Goal: Information Seeking & Learning: Find specific fact

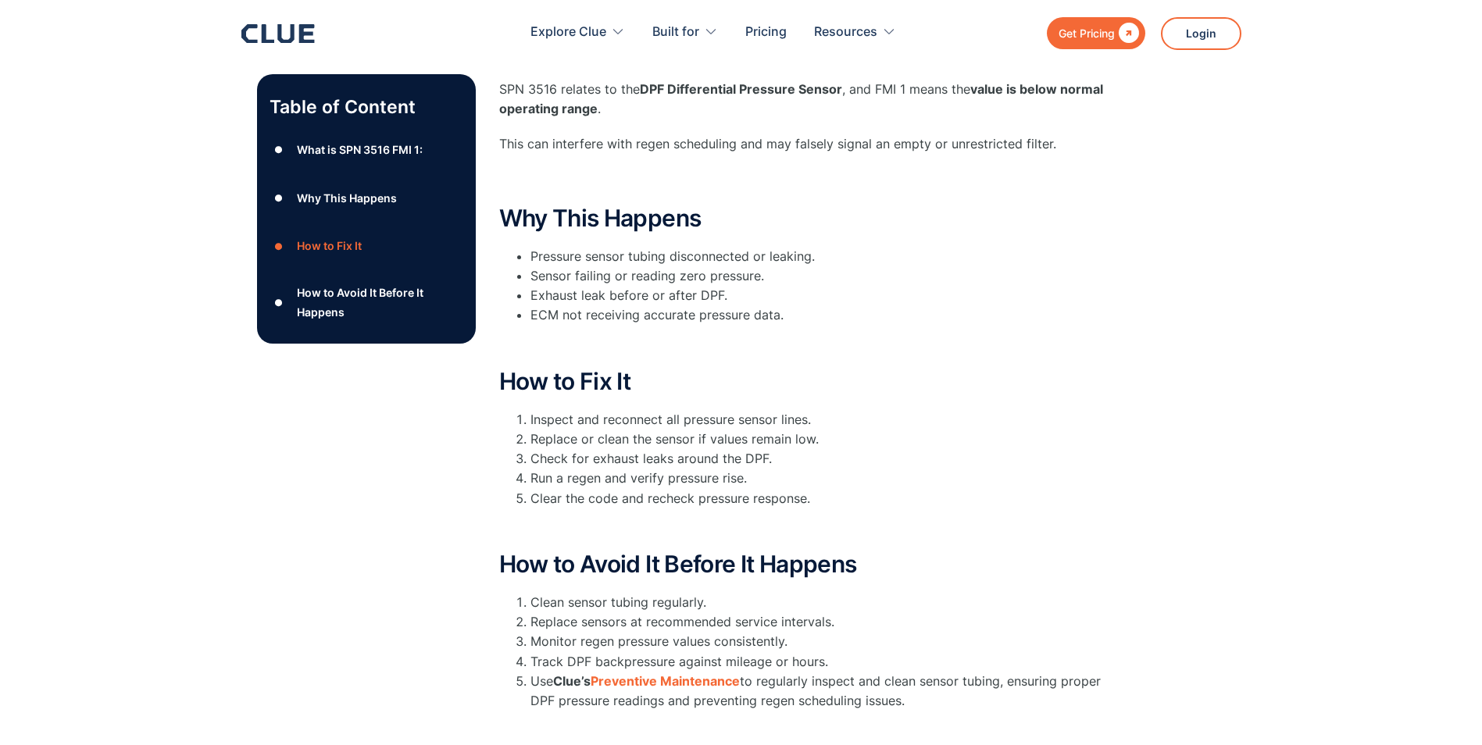
scroll to position [156, 0]
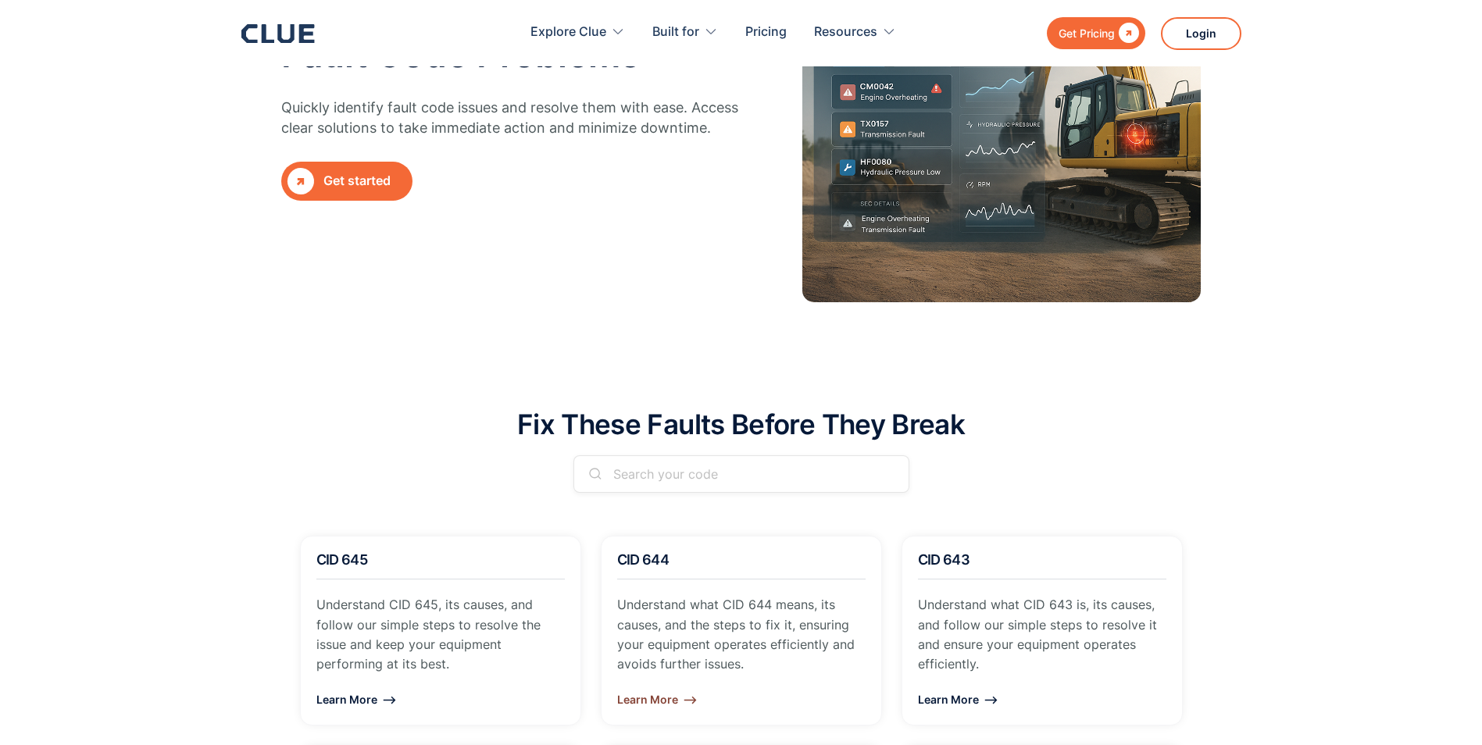
scroll to position [156, 0]
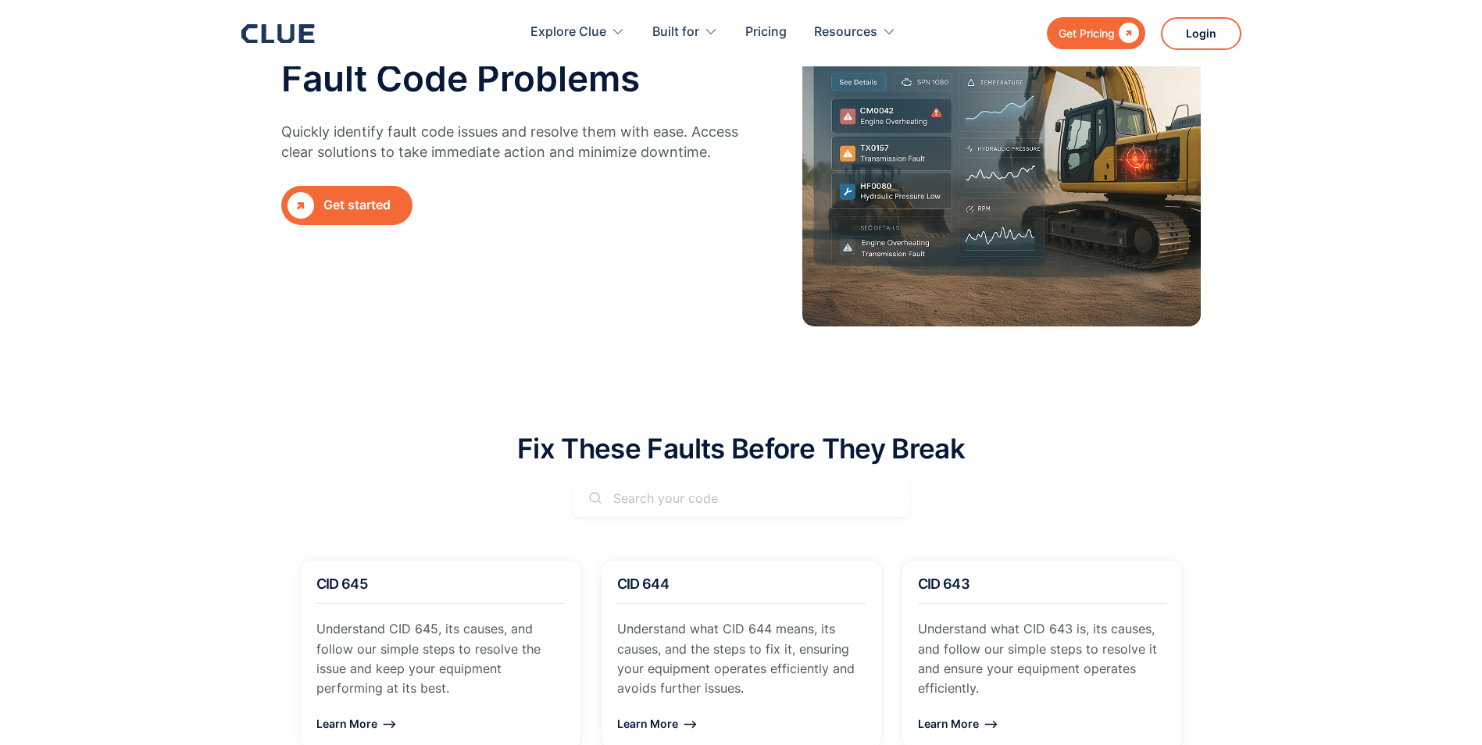
click at [644, 492] on input "Email Form" at bounding box center [741, 498] width 336 height 37
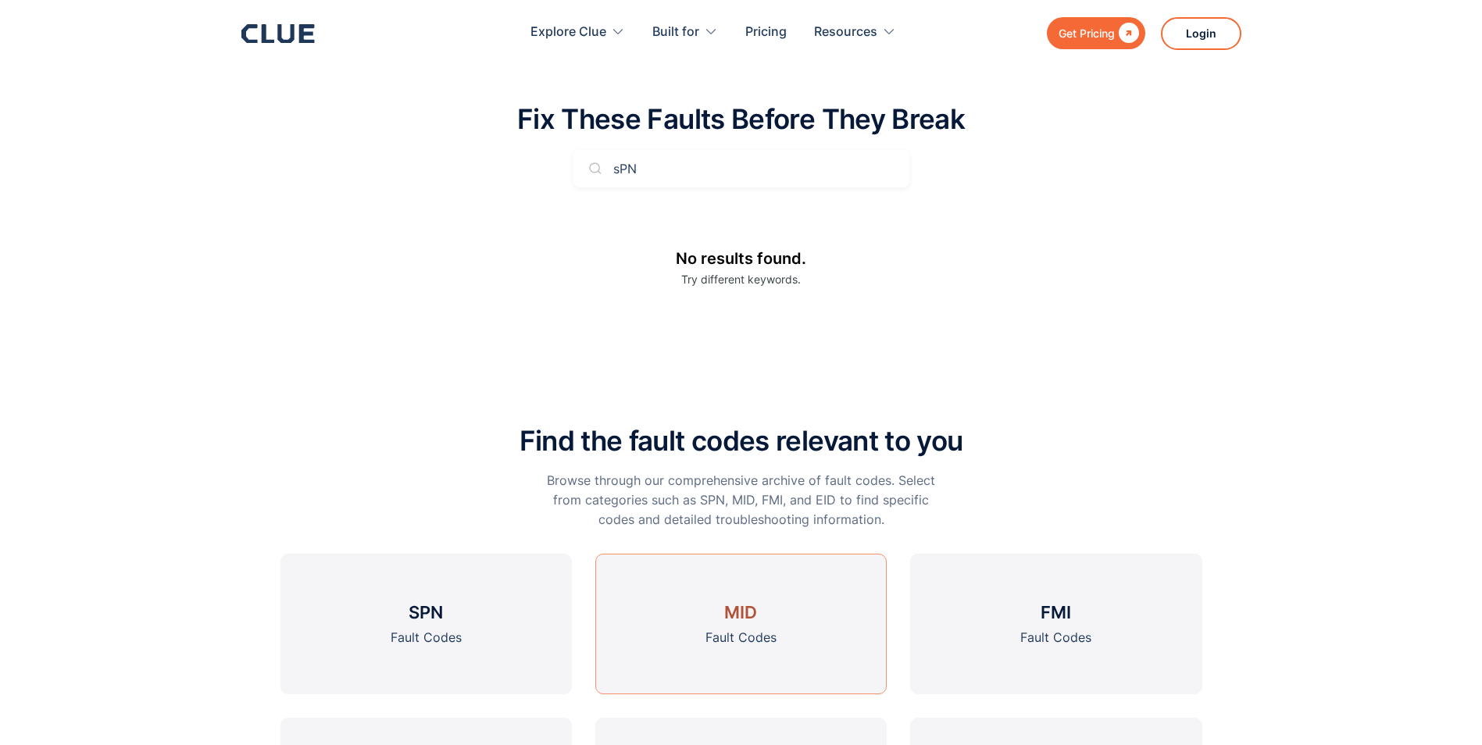
scroll to position [355, 0]
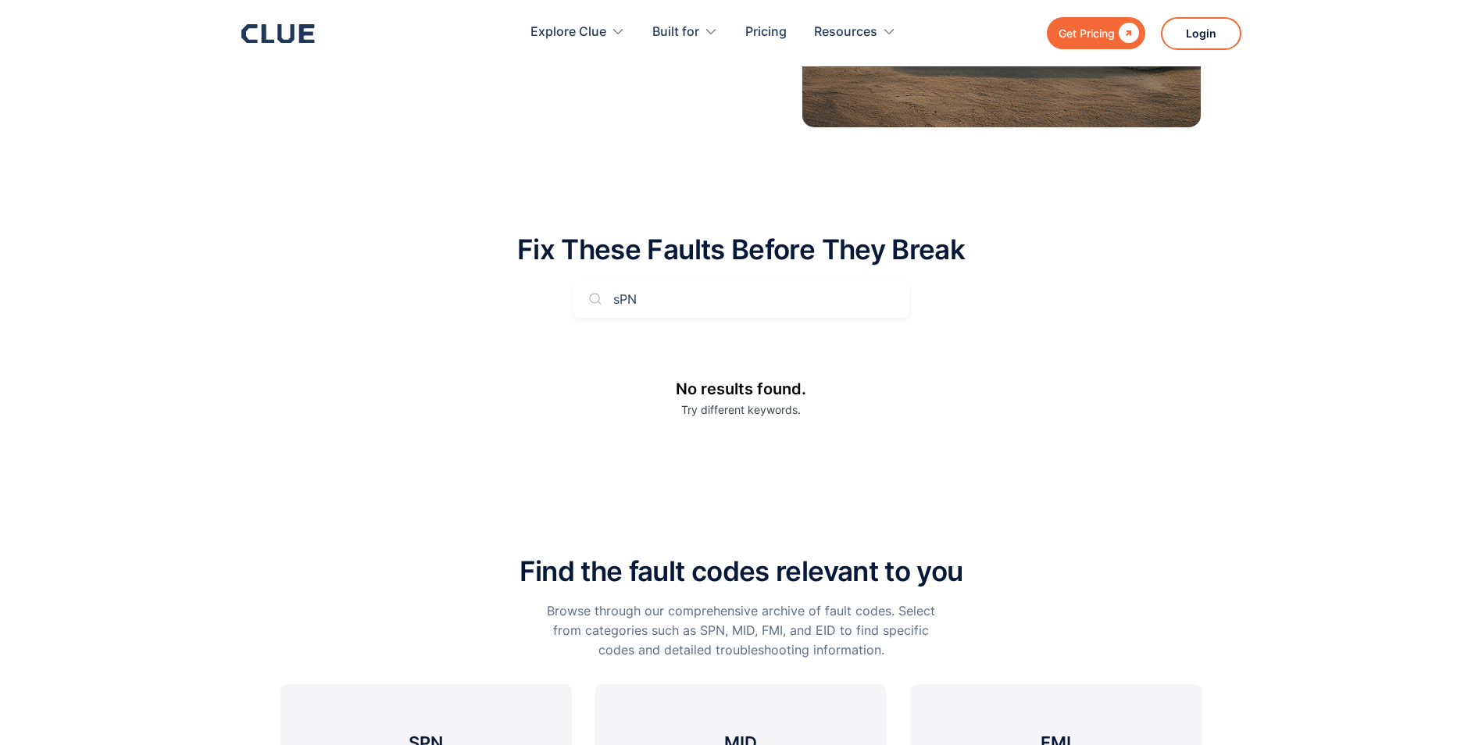
drag, startPoint x: 663, startPoint y: 303, endPoint x: 578, endPoint y: 298, distance: 85.3
click at [578, 298] on input "sPN" at bounding box center [741, 298] width 336 height 37
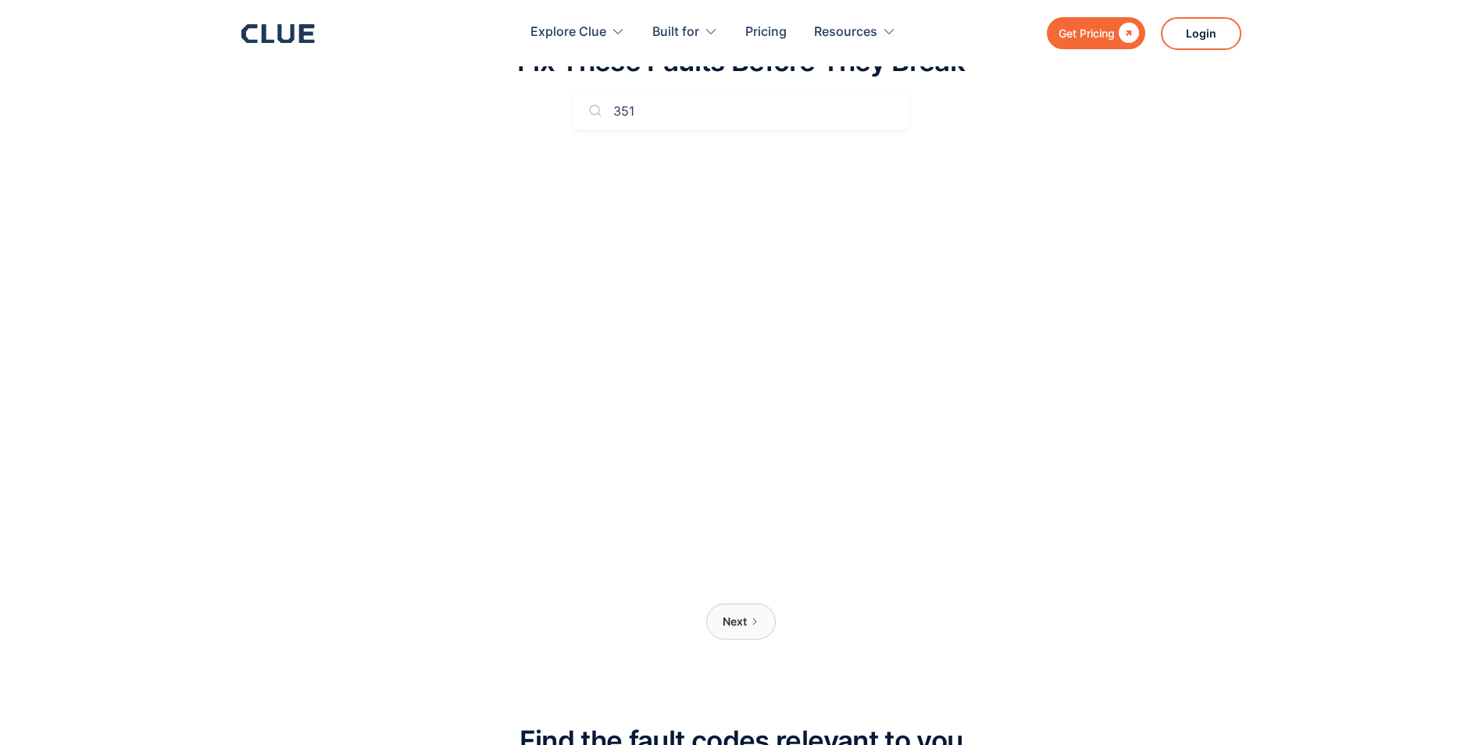
scroll to position [590, 0]
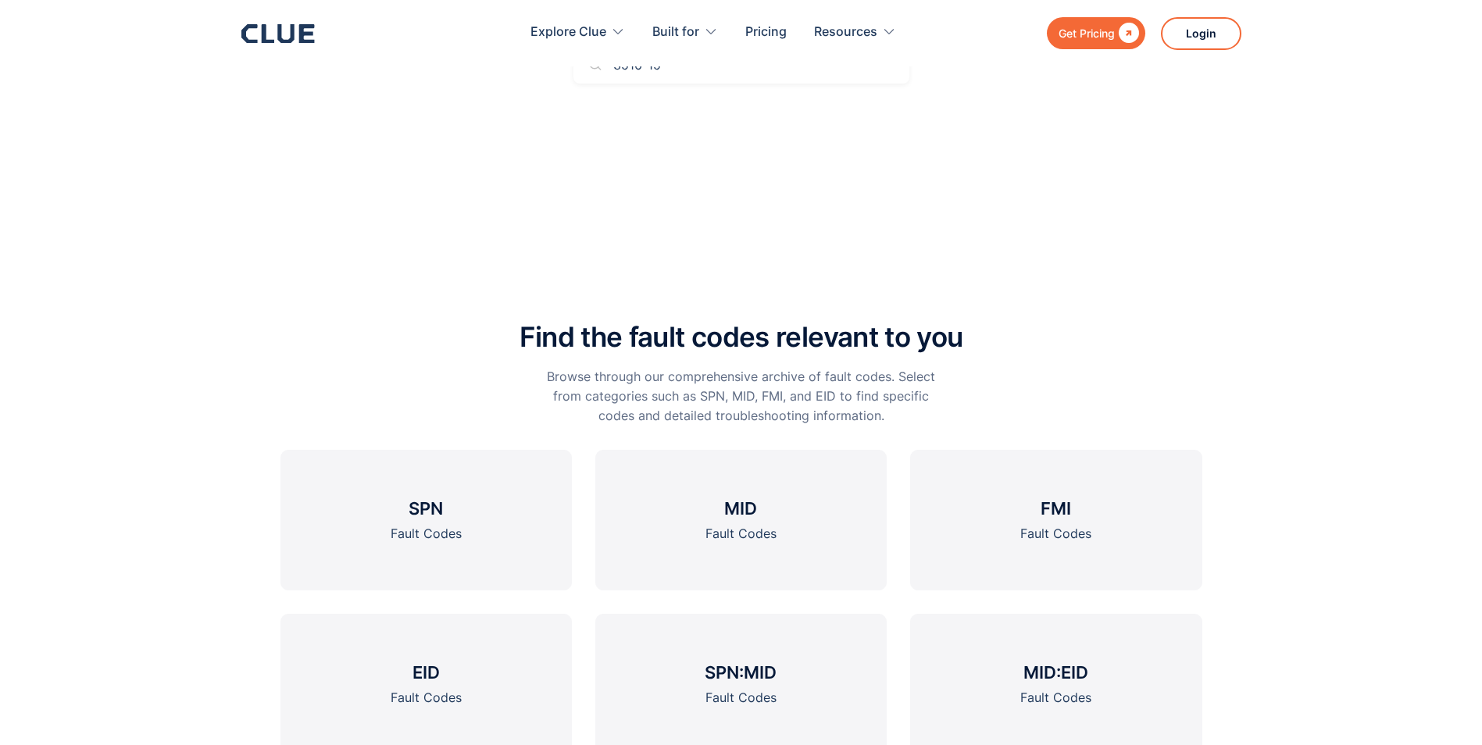
type input "3516-15"
click input "Search" at bounding box center [0, 0] width 0 height 0
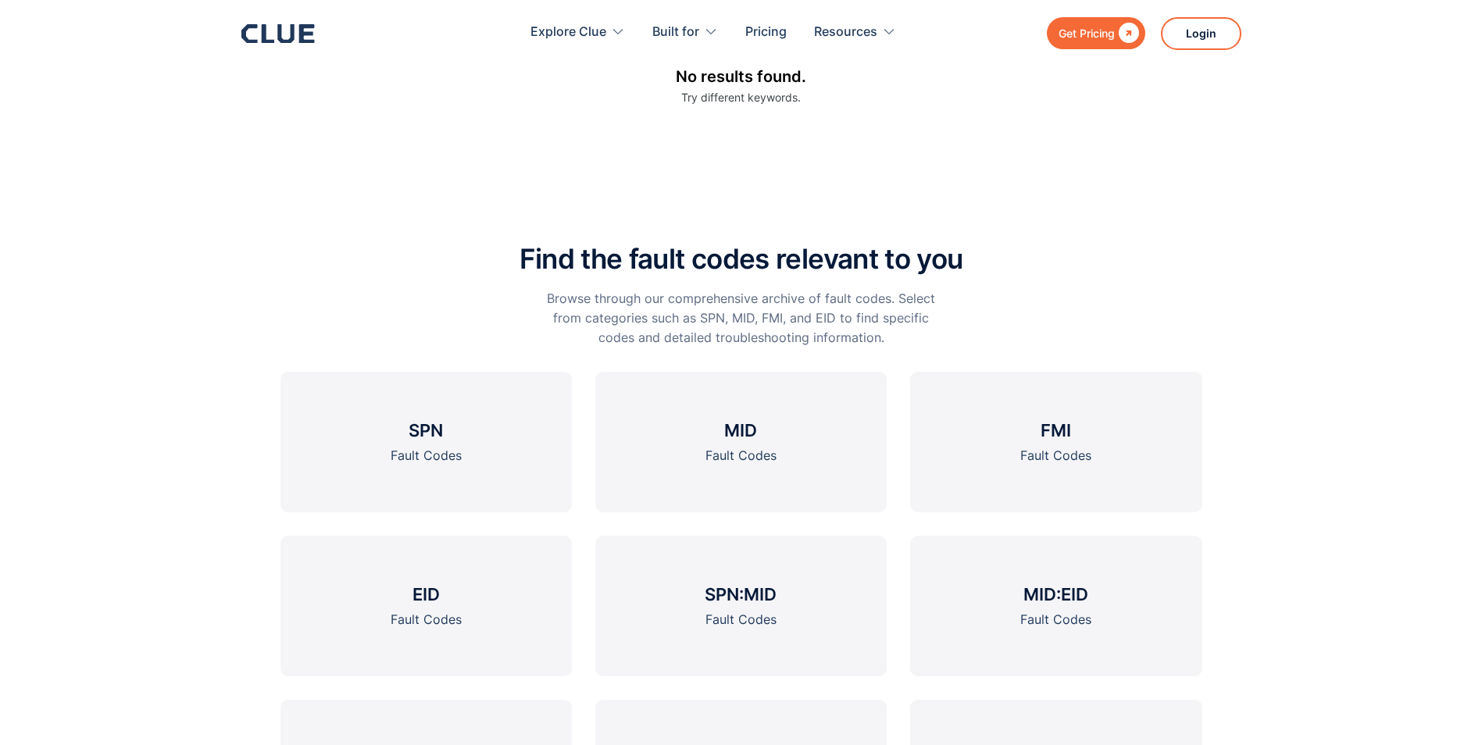
scroll to position [746, 0]
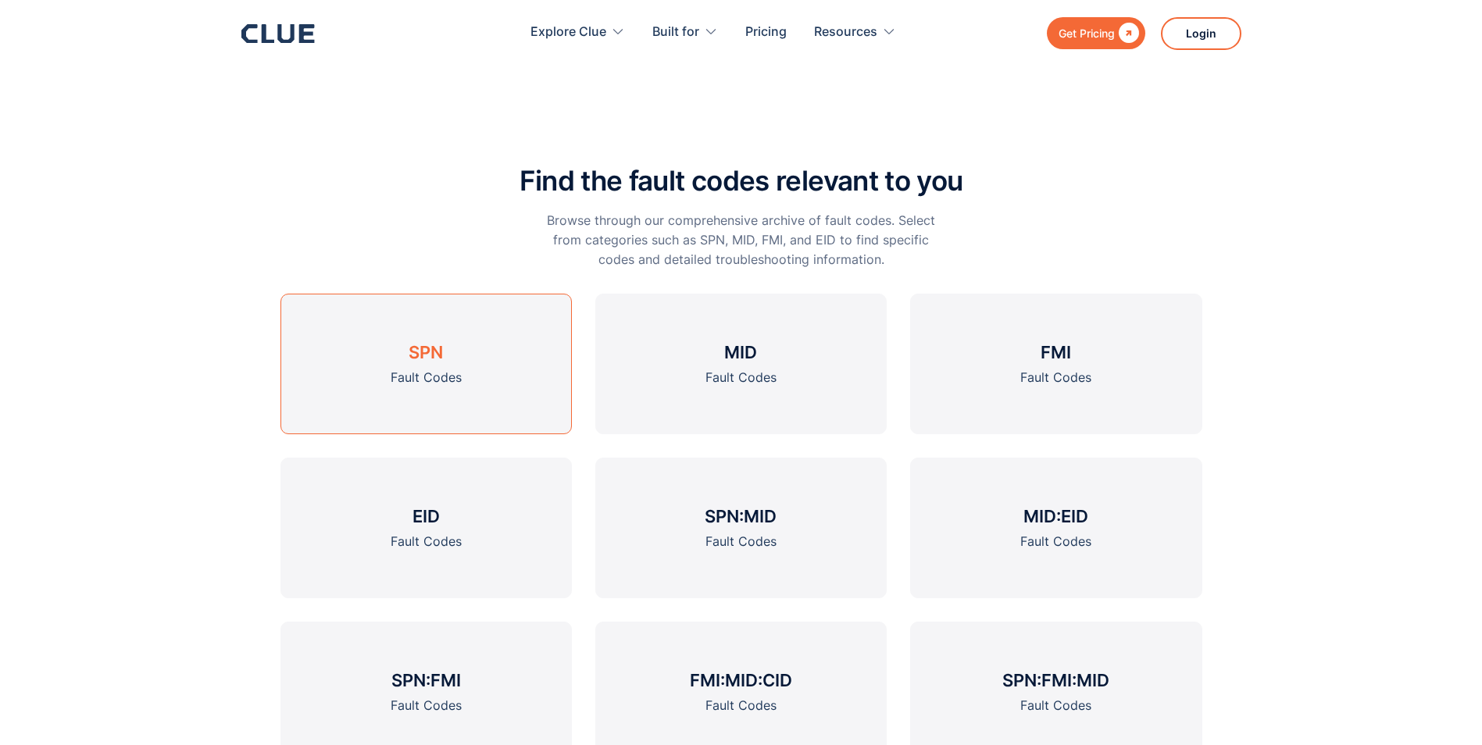
click at [427, 355] on h3 "SPN" at bounding box center [425, 352] width 34 height 23
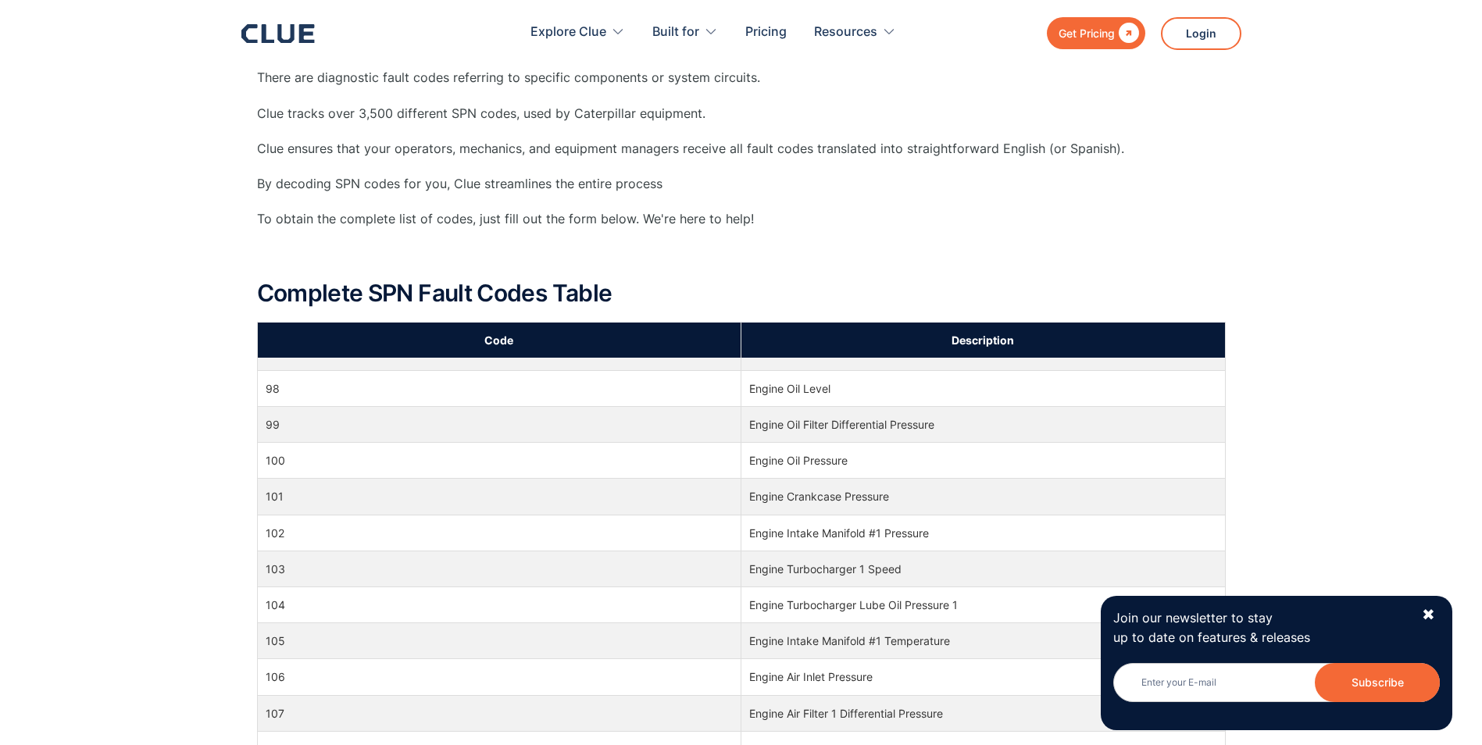
scroll to position [1796, 0]
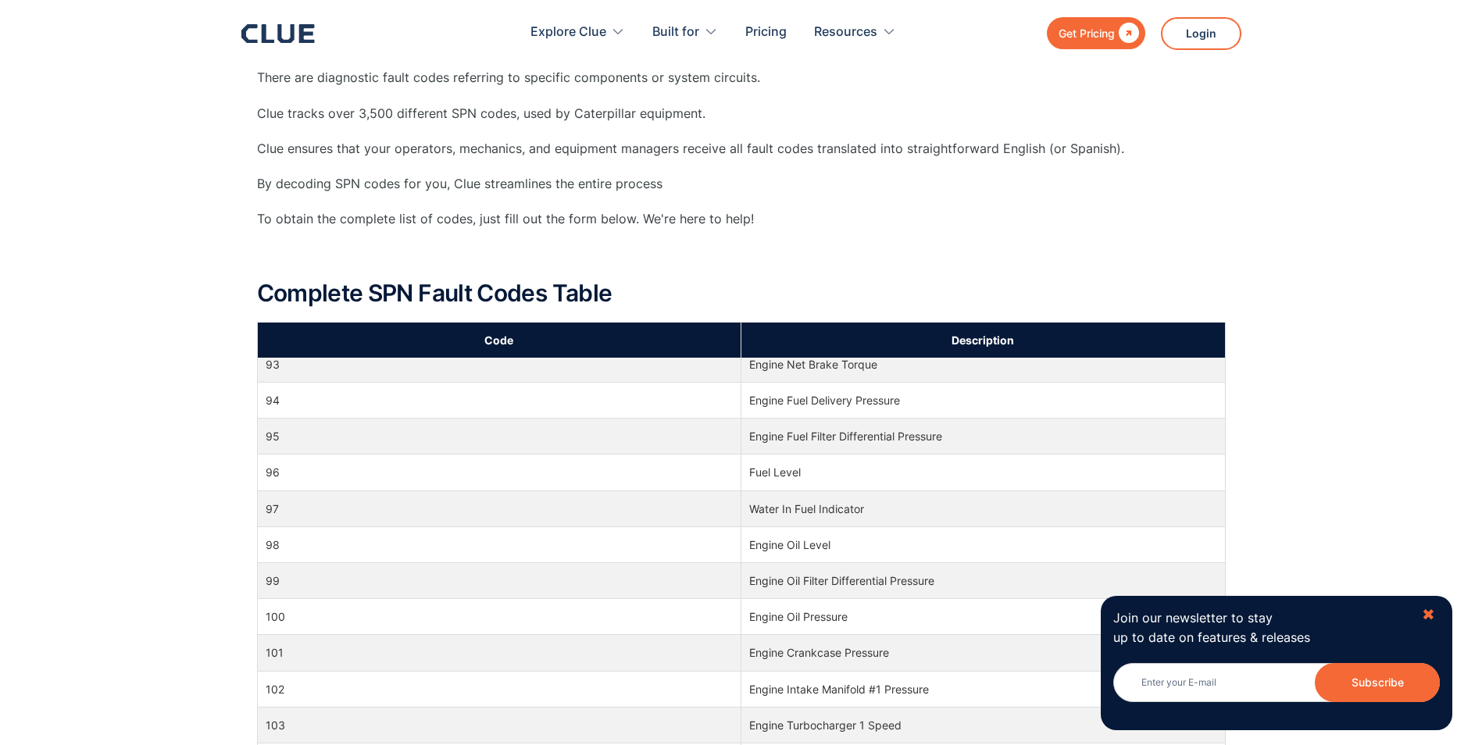
click at [1431, 617] on div "✖" at bounding box center [1427, 615] width 13 height 20
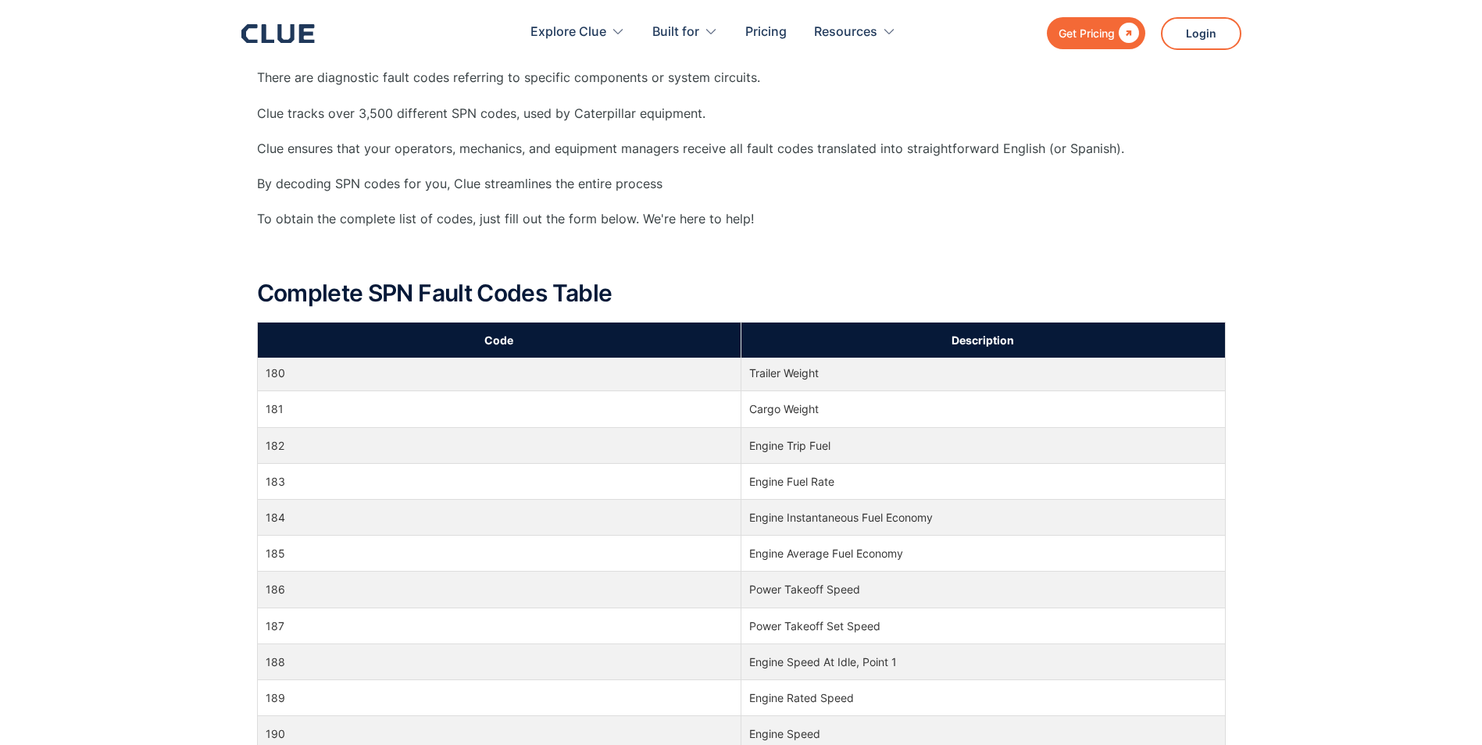
scroll to position [5155, 0]
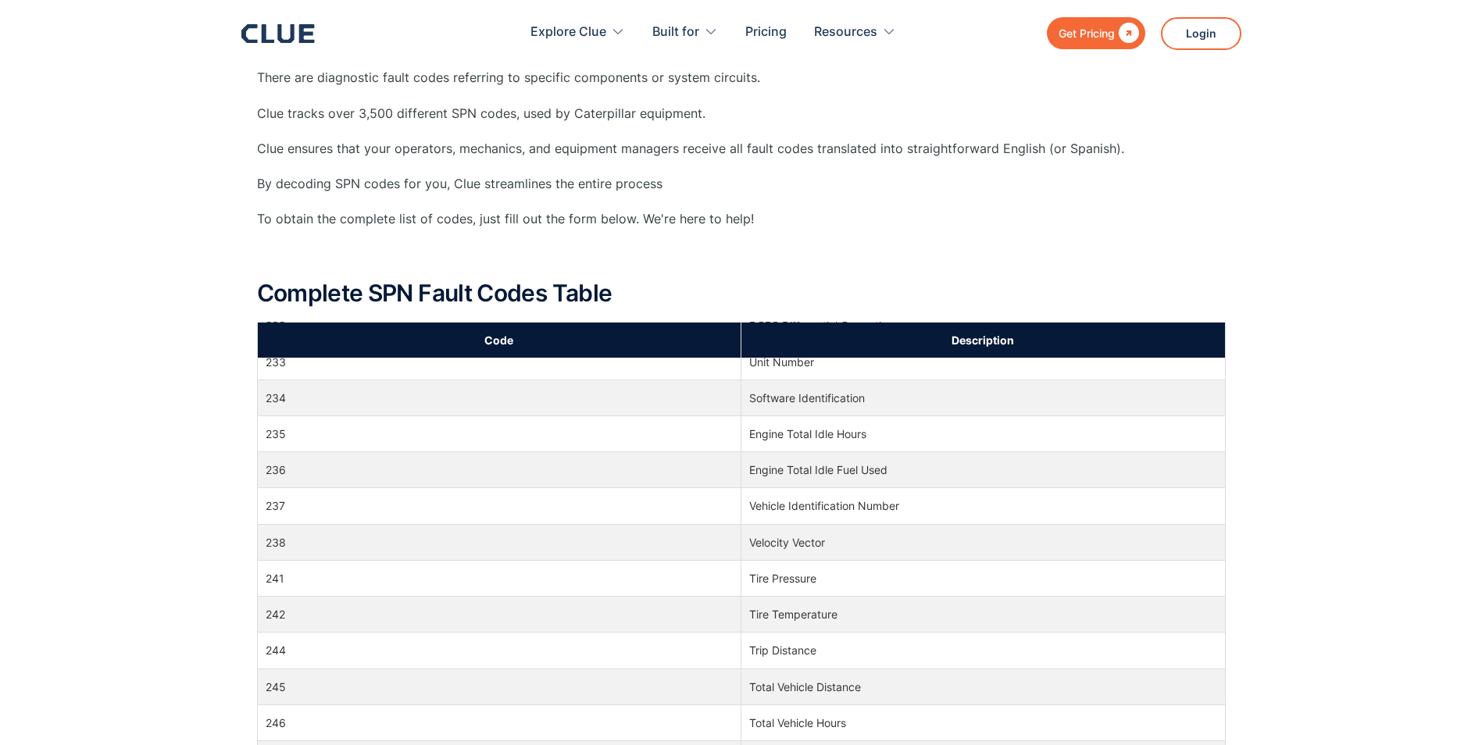
drag, startPoint x: 481, startPoint y: 402, endPoint x: 483, endPoint y: 386, distance: 16.5
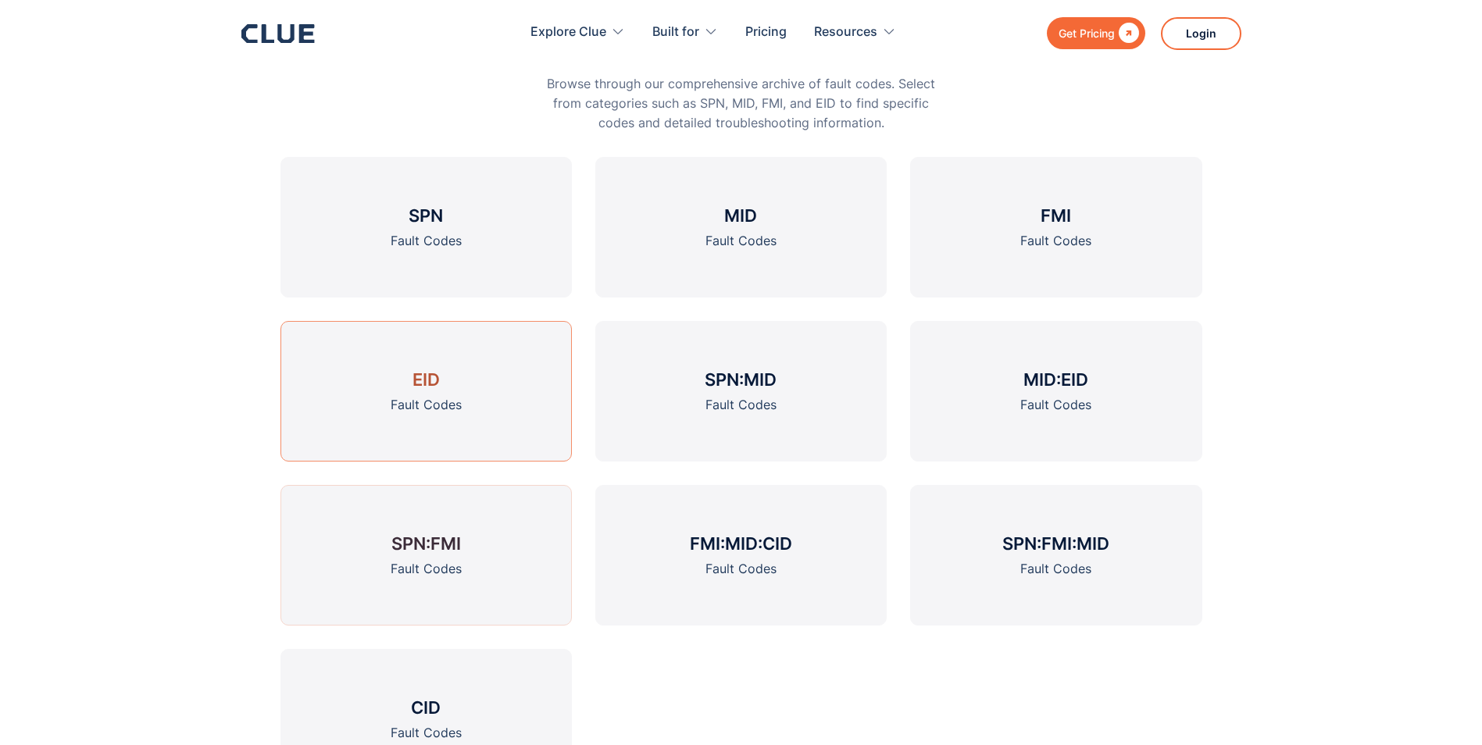
scroll to position [1293, 0]
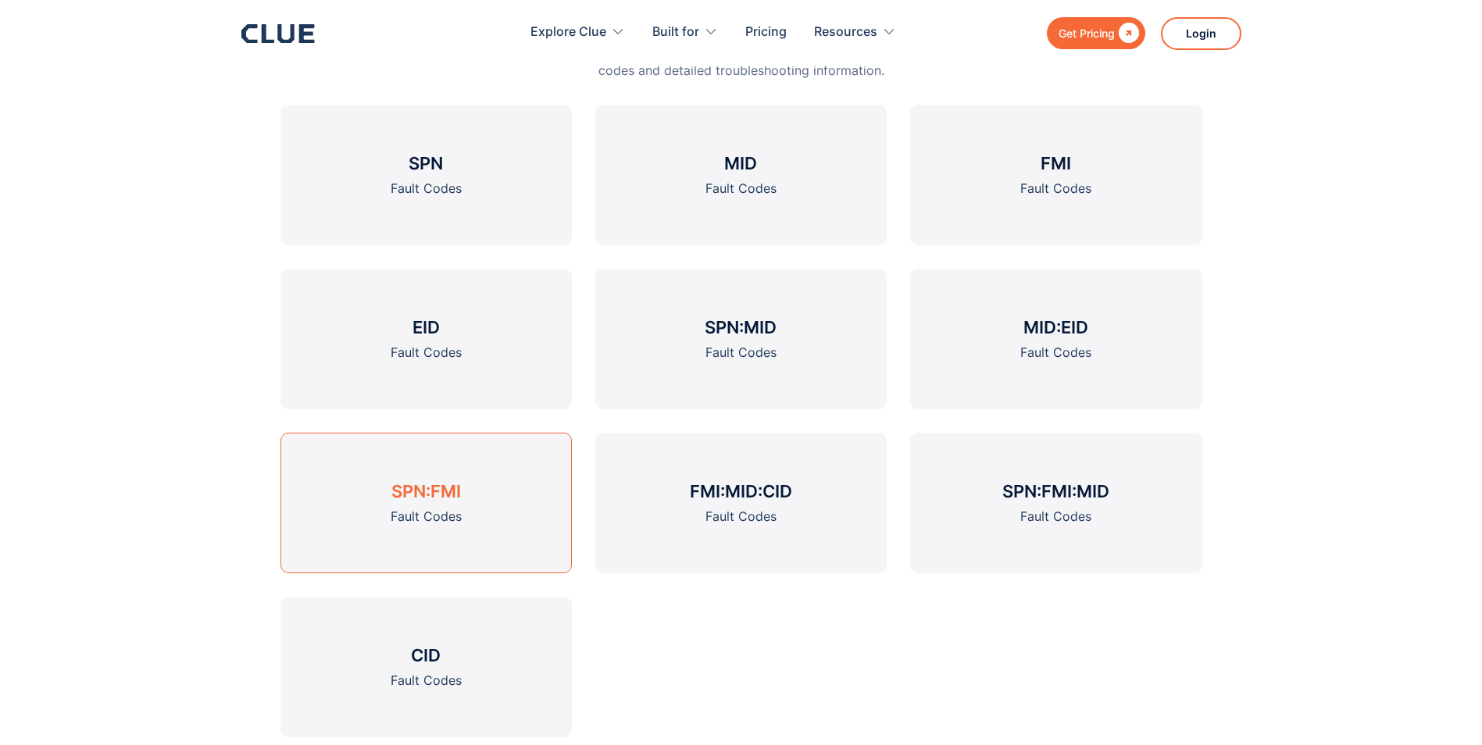
click at [422, 494] on h3 "SPN:FMI" at bounding box center [426, 491] width 70 height 23
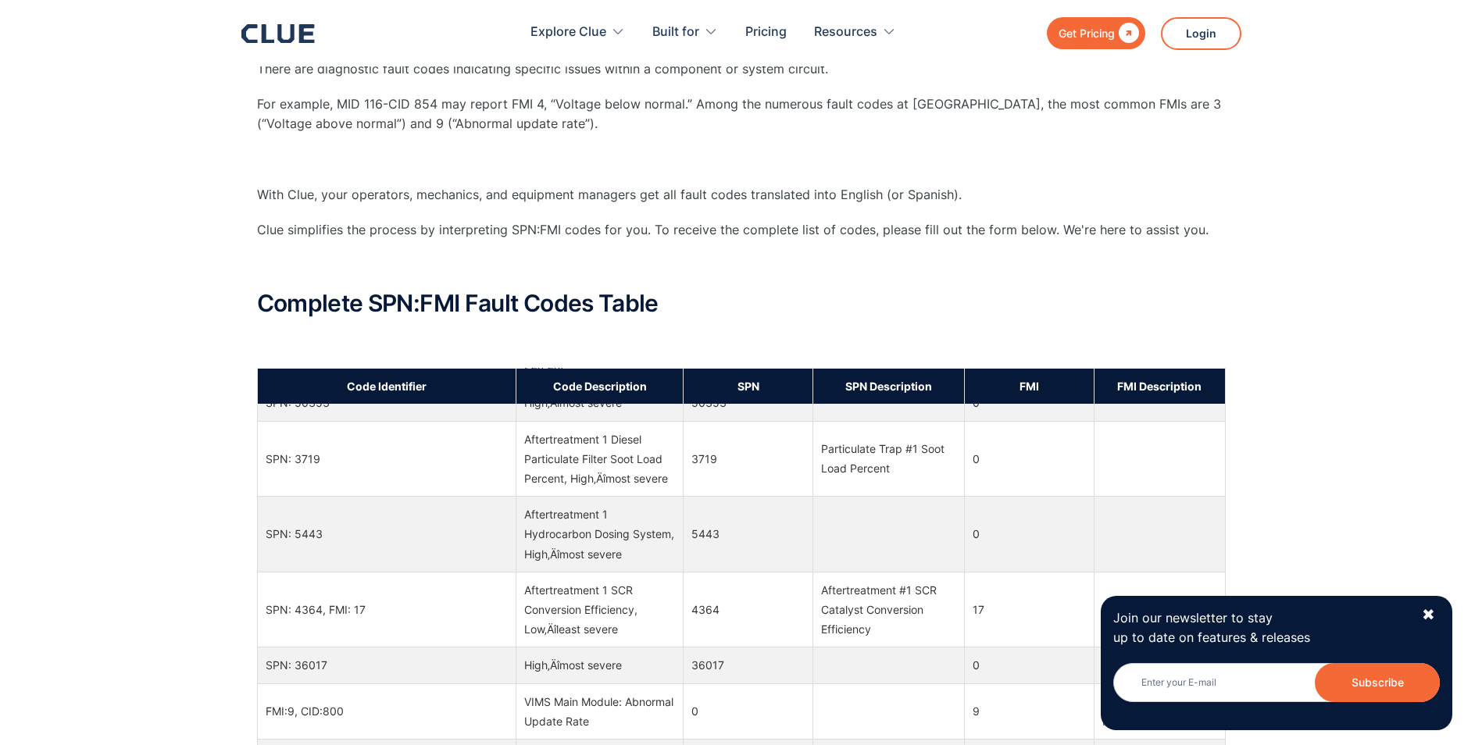
scroll to position [1015, 0]
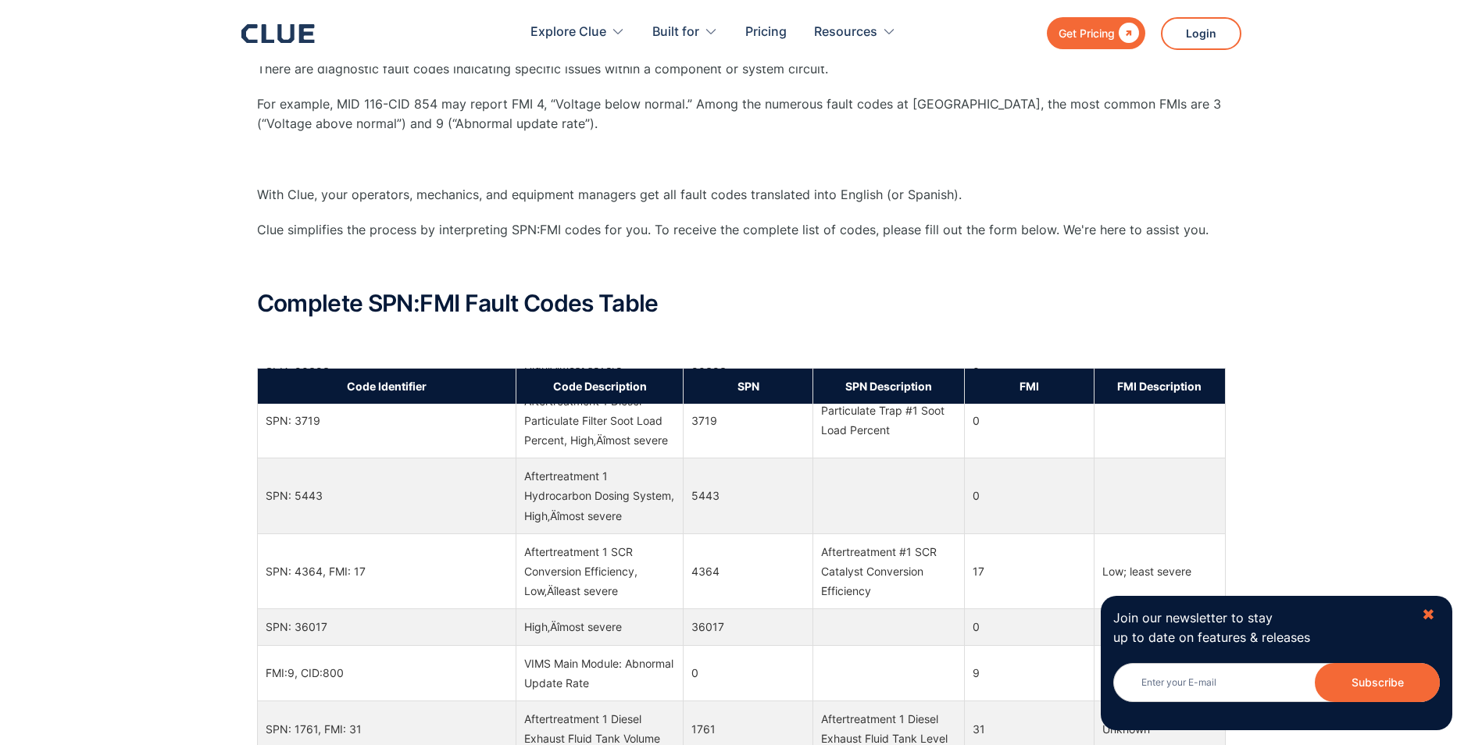
click at [1427, 617] on div "✖" at bounding box center [1427, 615] width 13 height 20
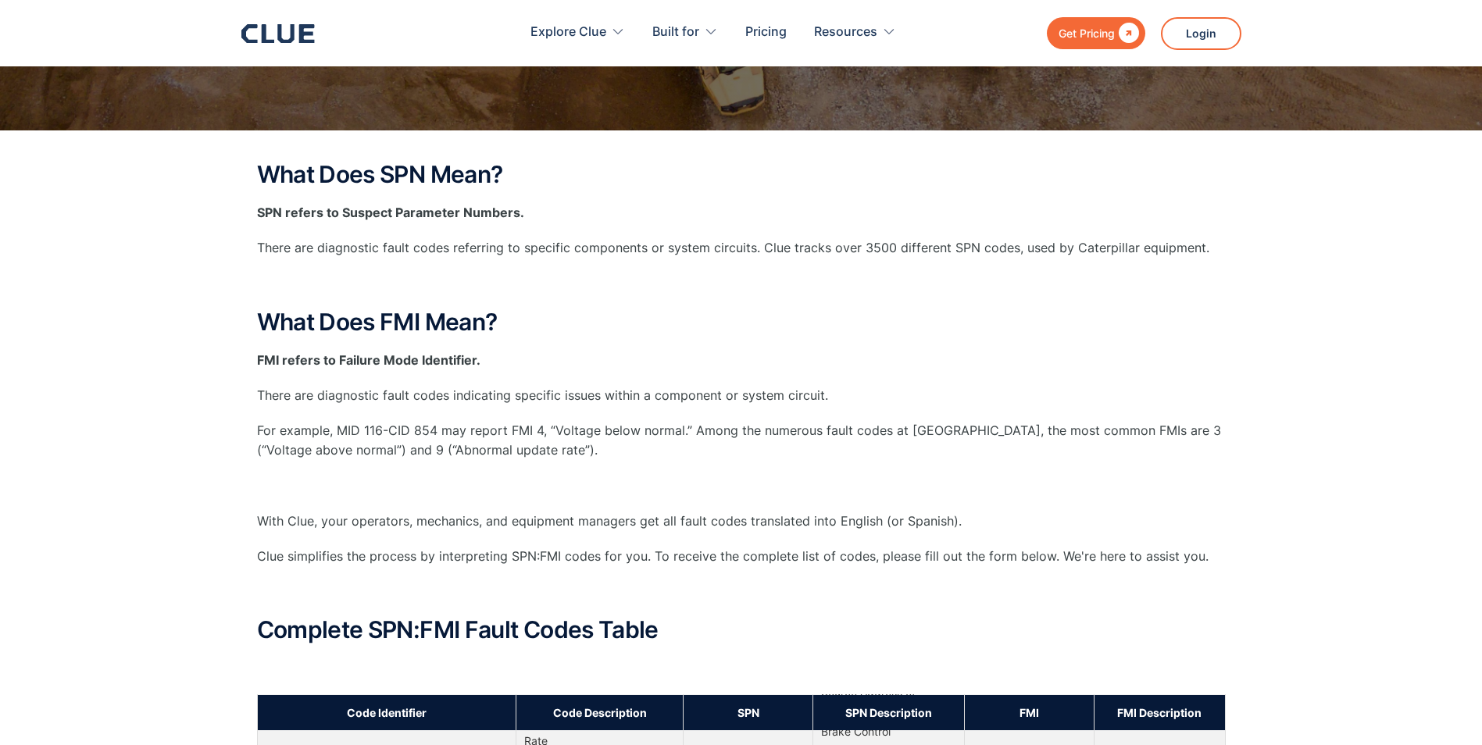
scroll to position [0, 0]
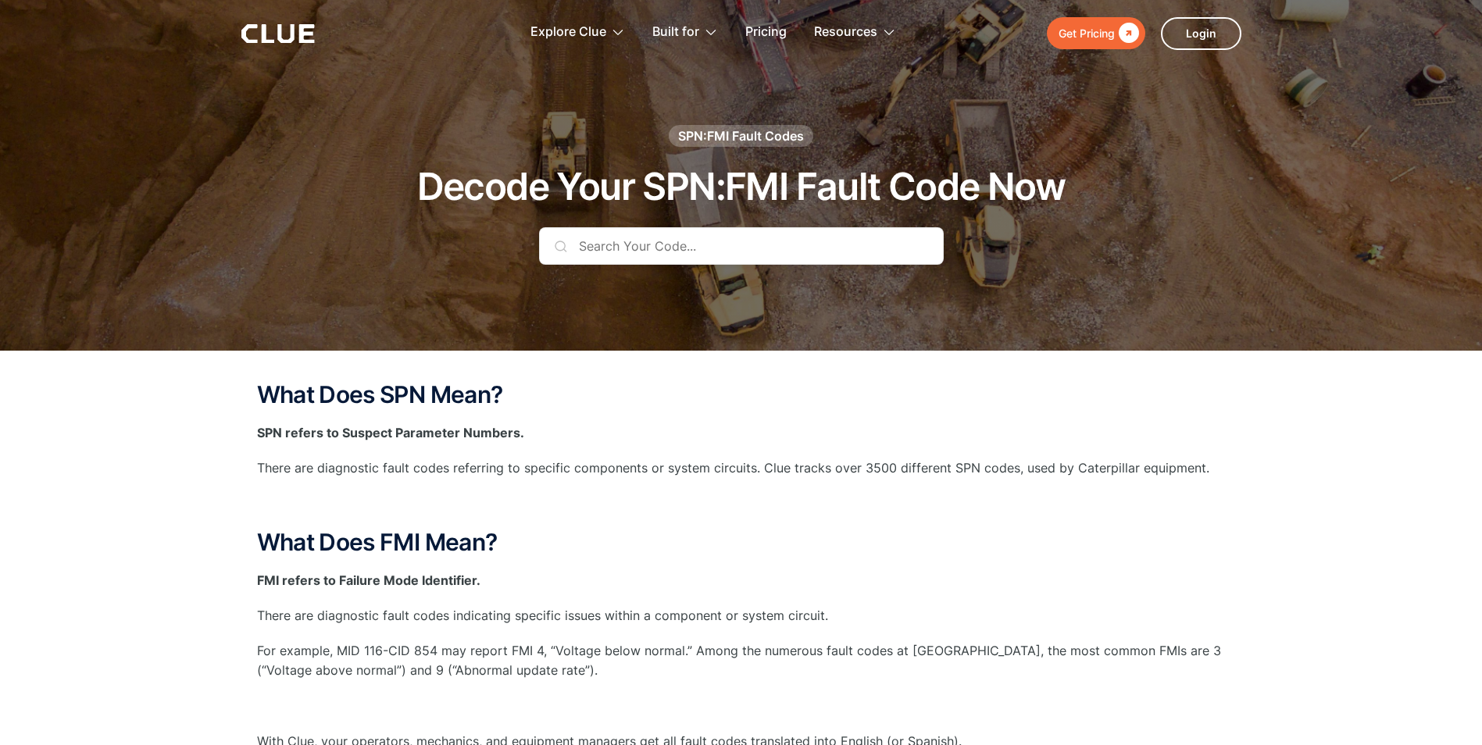
click at [614, 244] on input "text" at bounding box center [741, 245] width 405 height 37
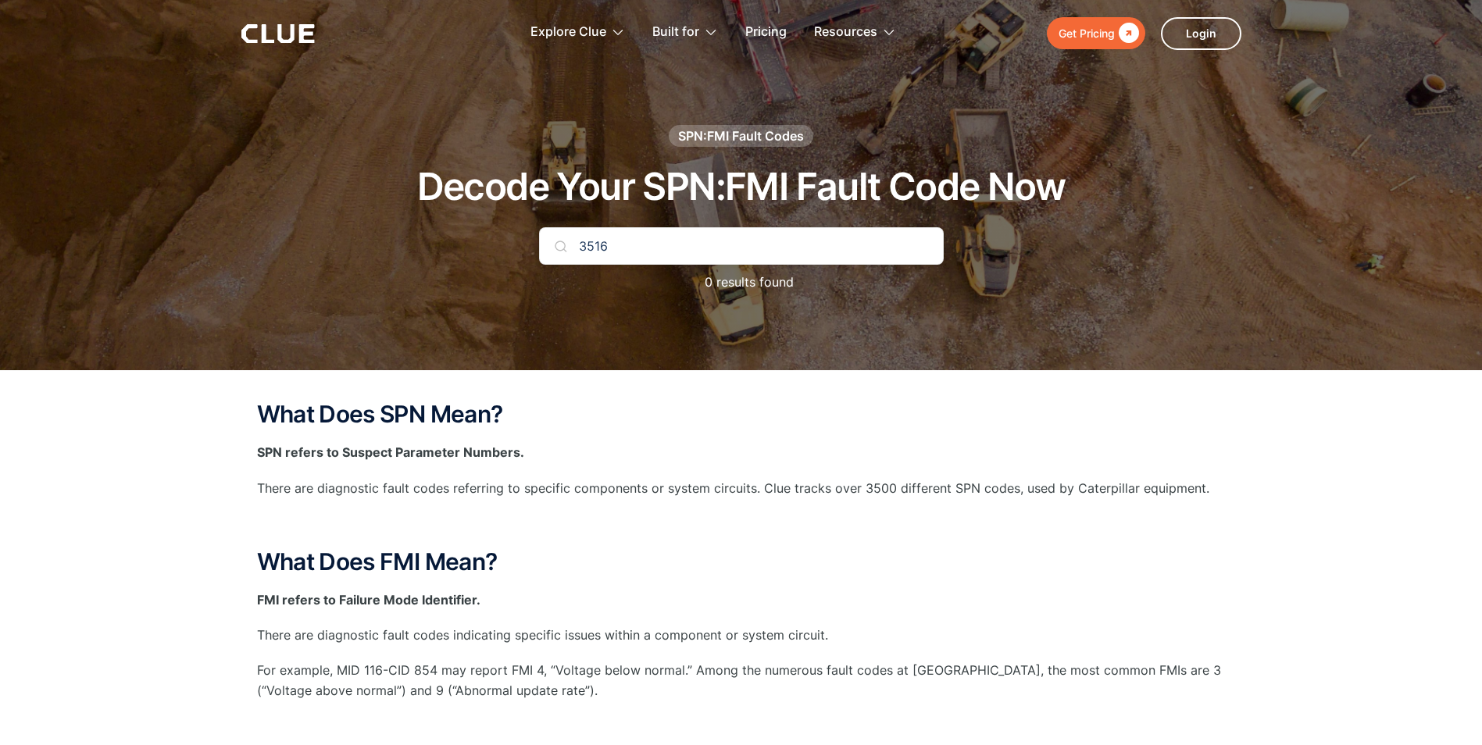
type input "3516"
click at [669, 255] on input "3516" at bounding box center [741, 245] width 405 height 37
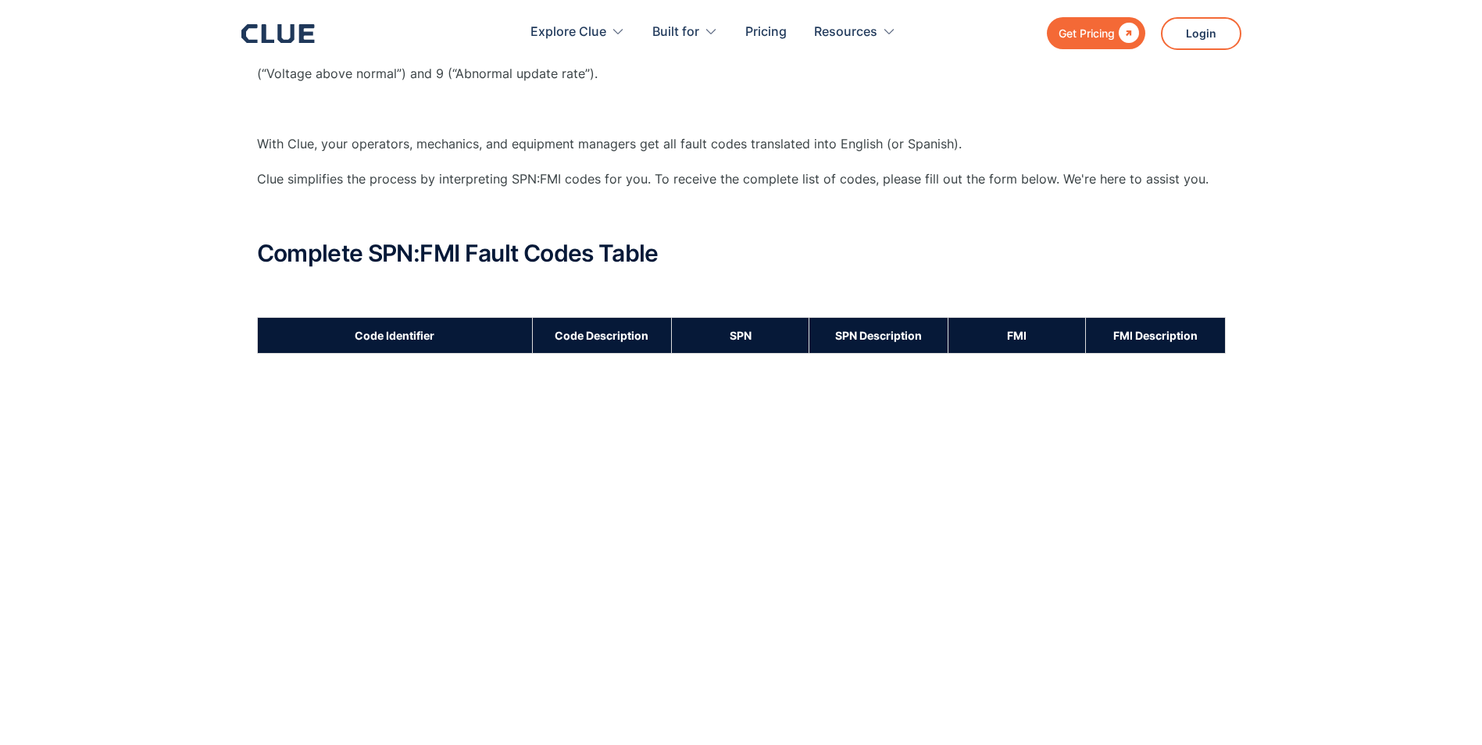
scroll to position [391, 0]
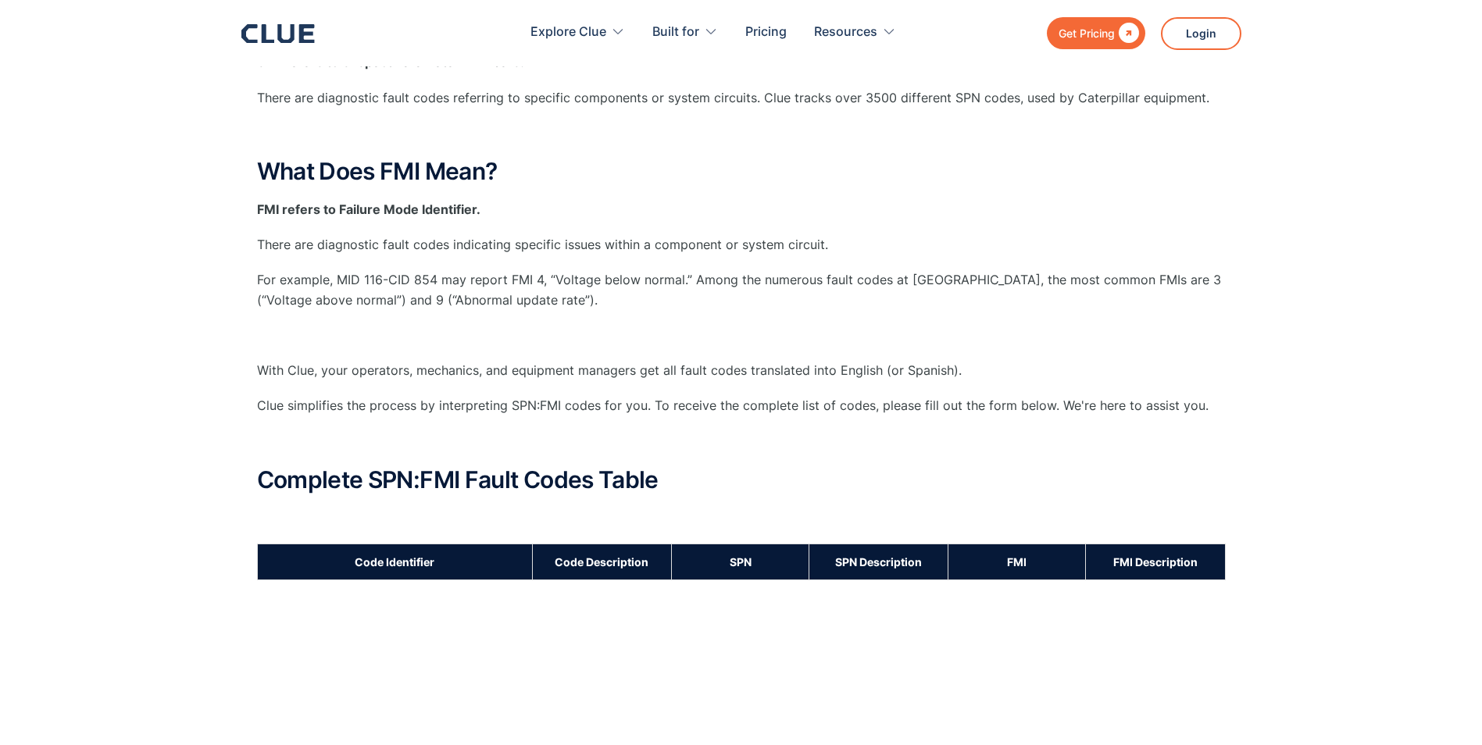
drag, startPoint x: 380, startPoint y: 449, endPoint x: 384, endPoint y: 441, distance: 9.4
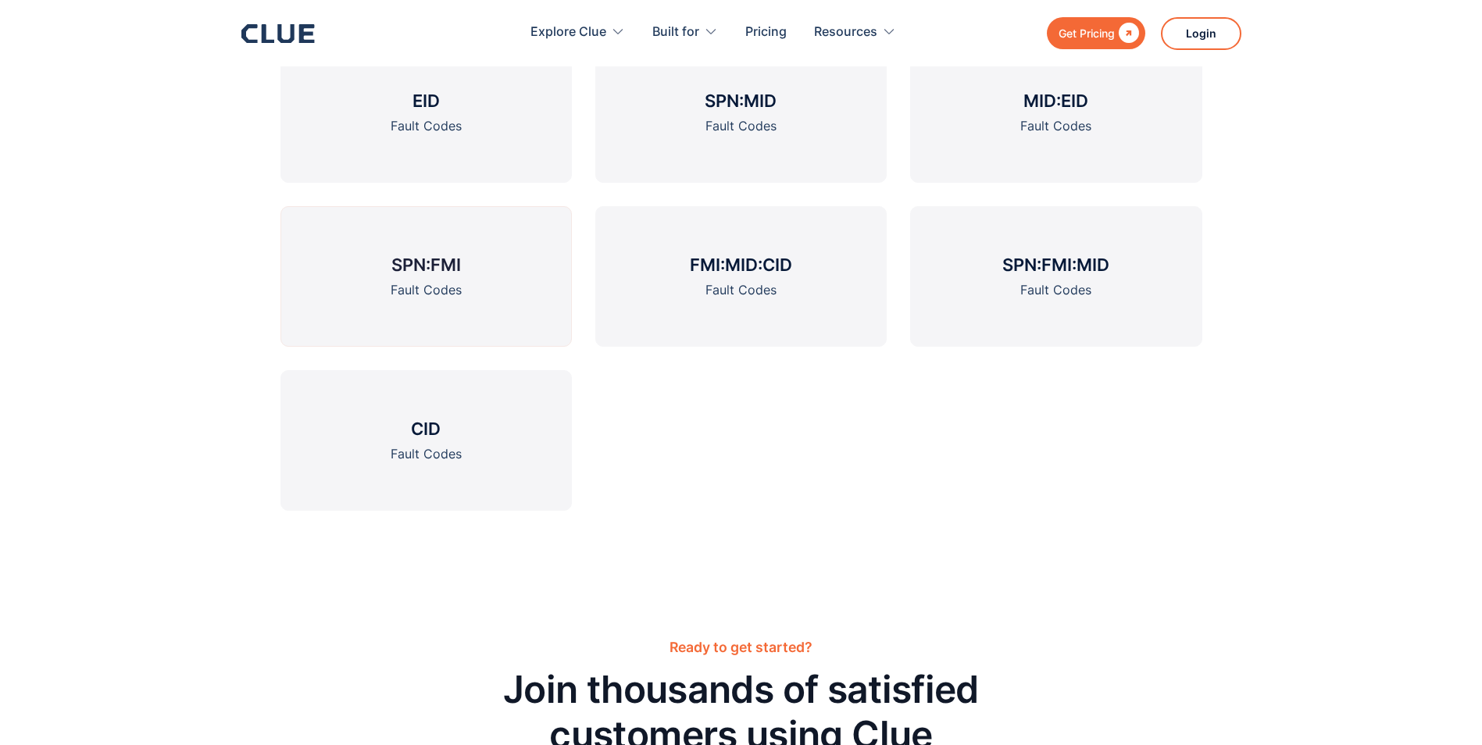
scroll to position [1527, 0]
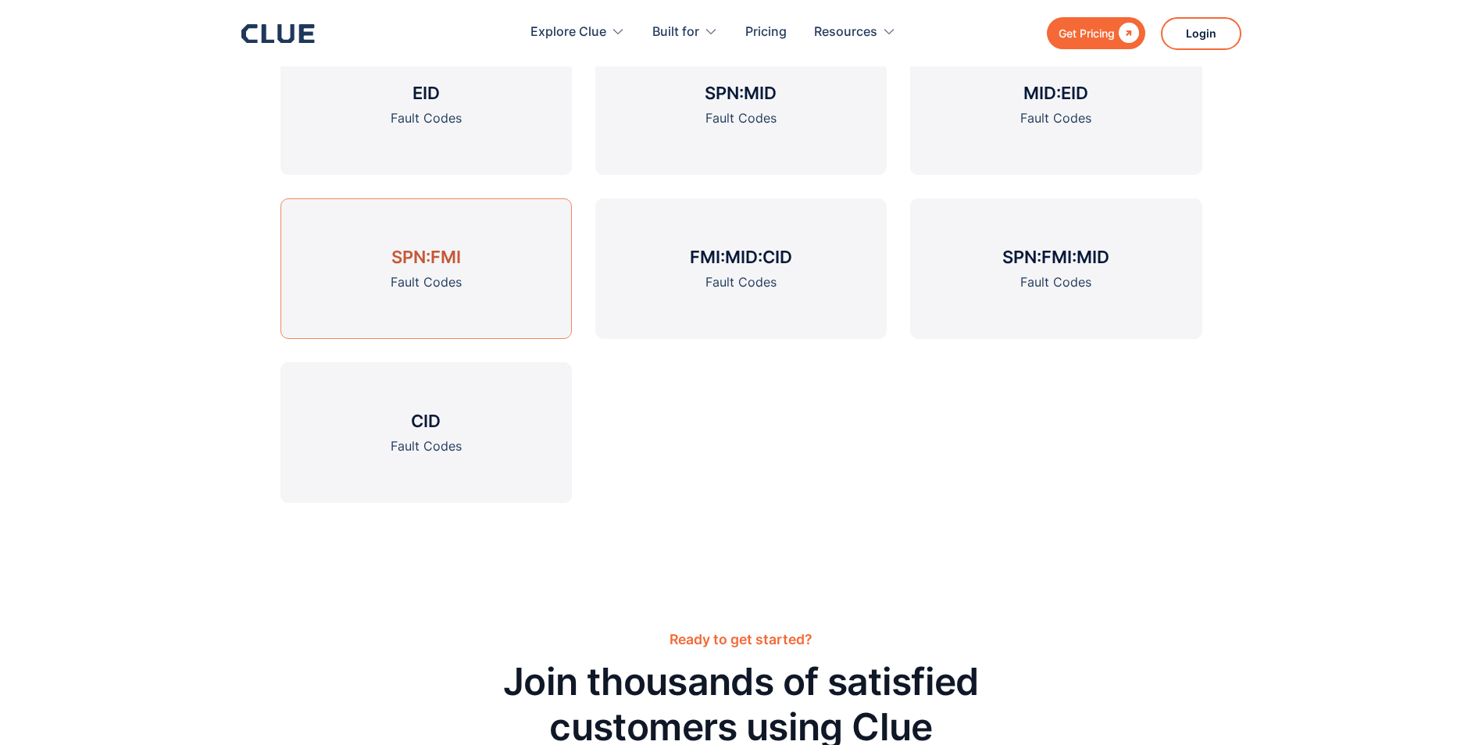
click at [437, 248] on h3 "SPN:FMI" at bounding box center [426, 256] width 70 height 23
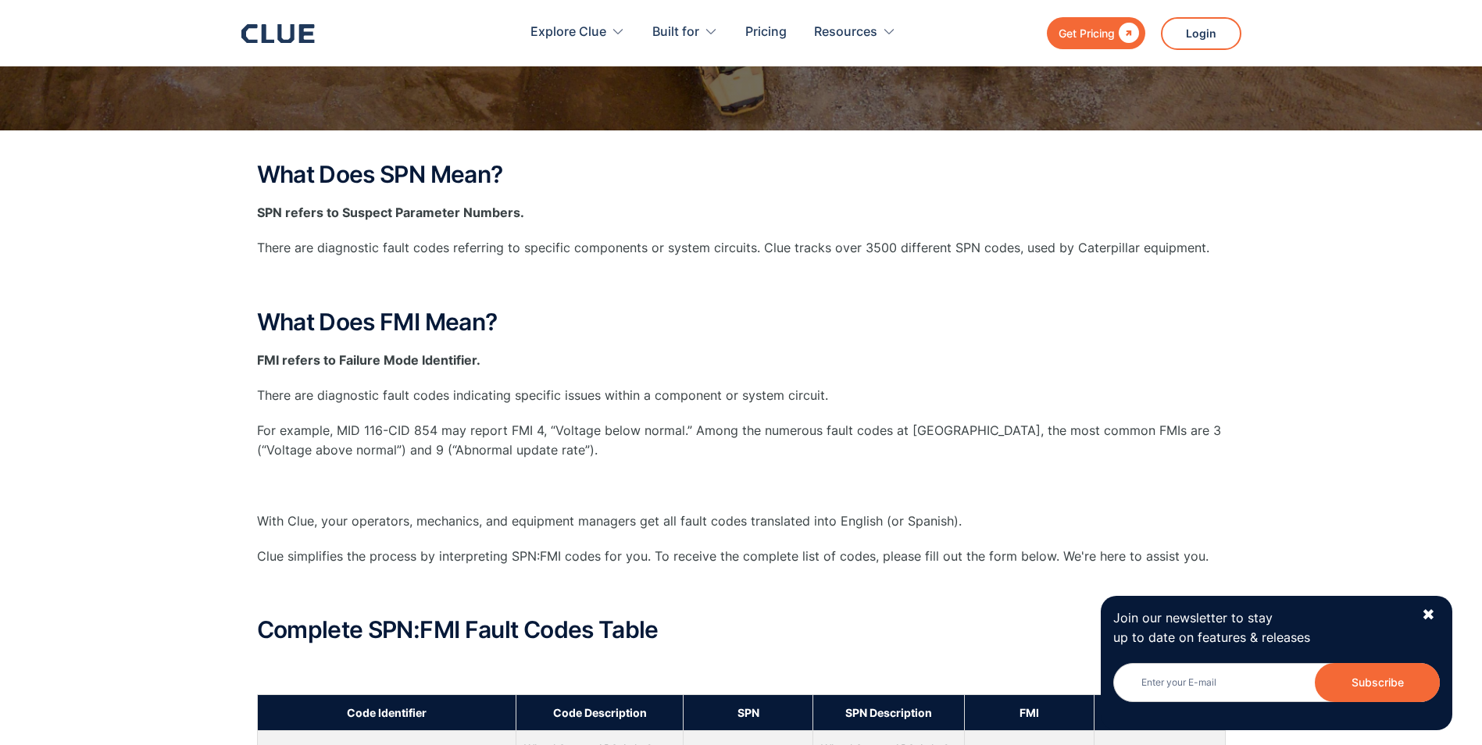
scroll to position [234, 0]
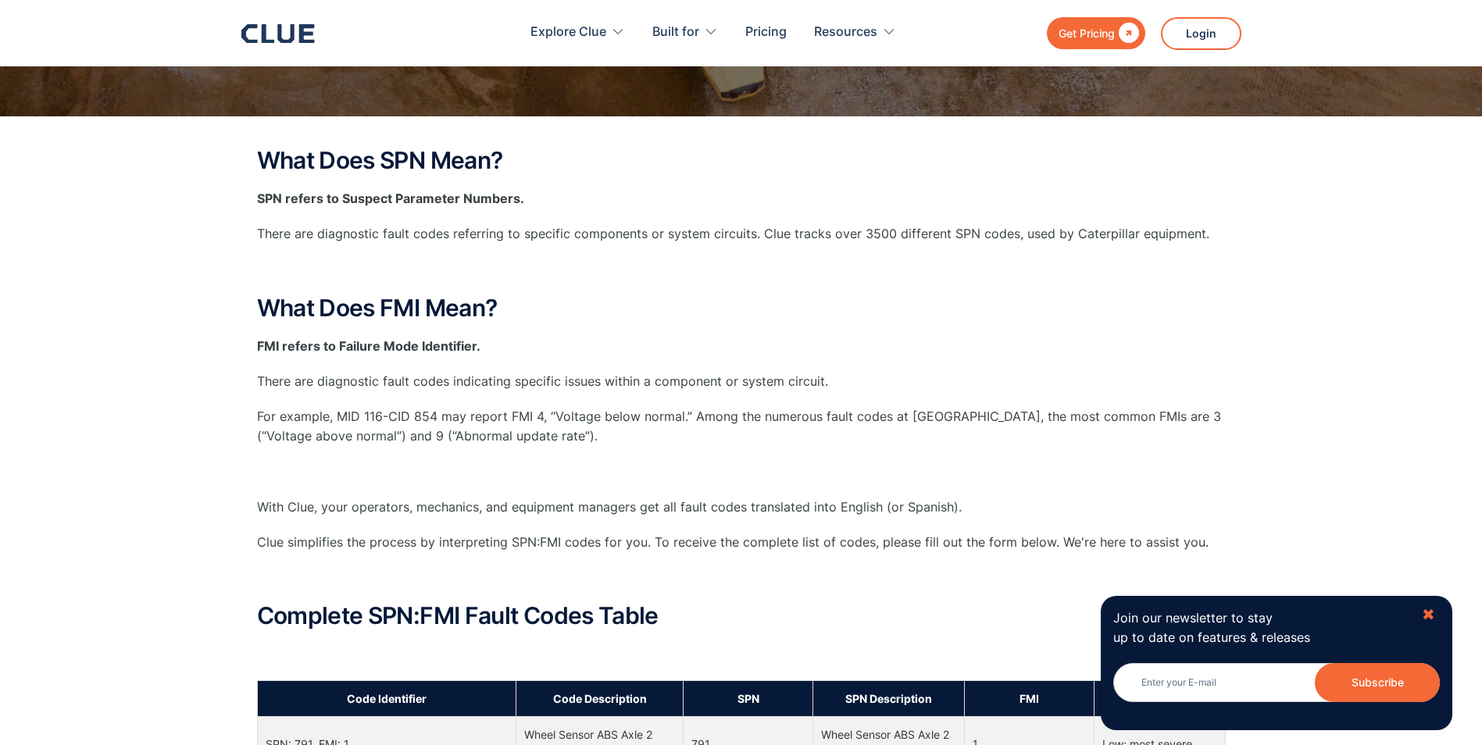
click at [1432, 614] on div "✖" at bounding box center [1427, 615] width 13 height 20
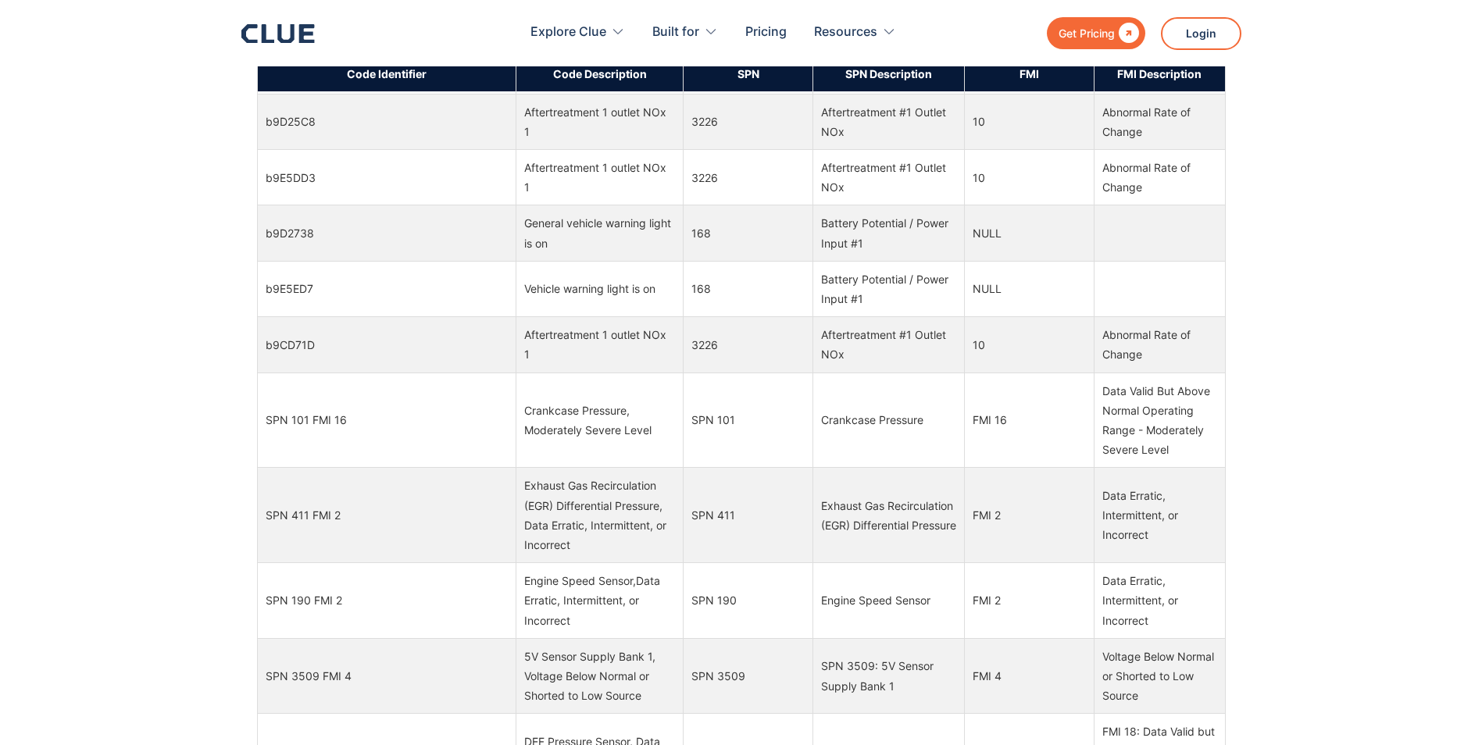
scroll to position [2734, 0]
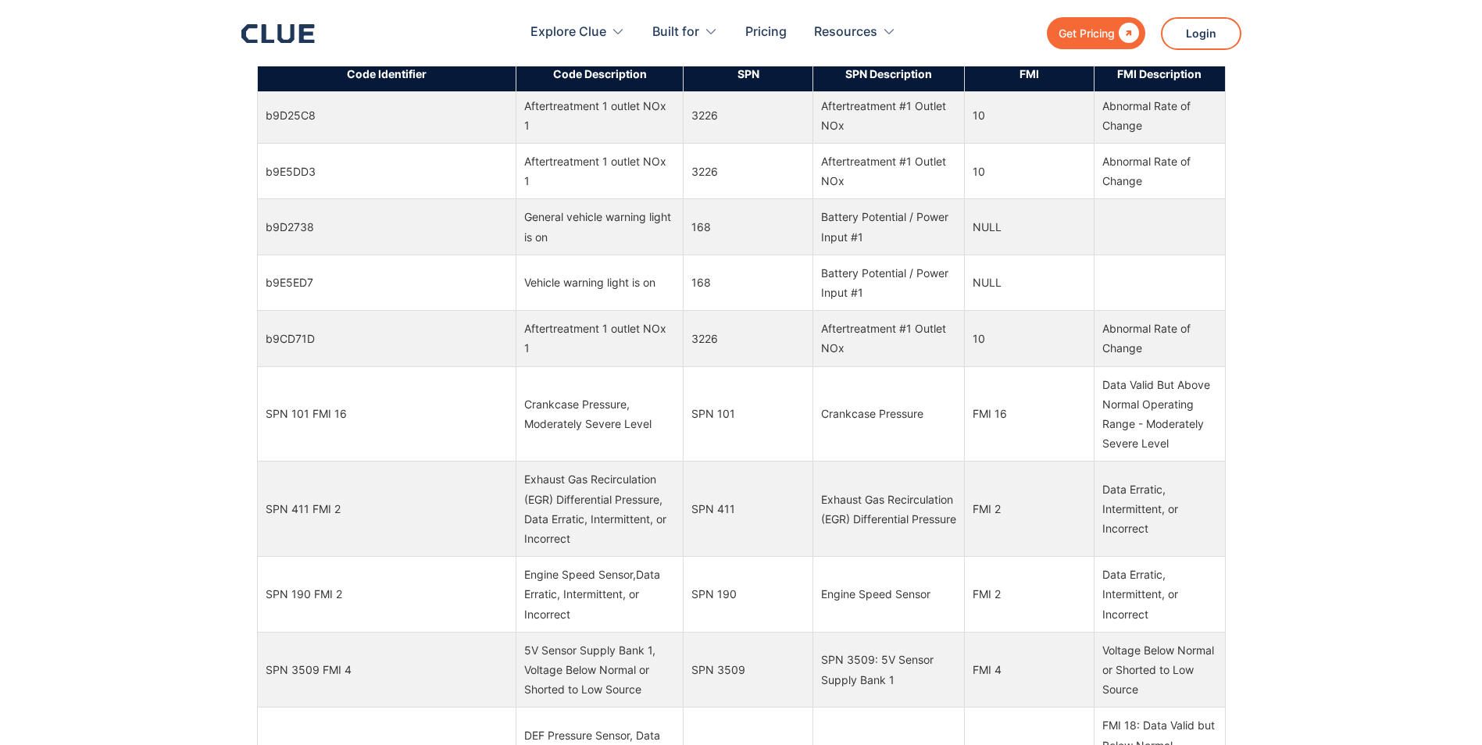
click at [747, 80] on th "SPN" at bounding box center [748, 73] width 130 height 36
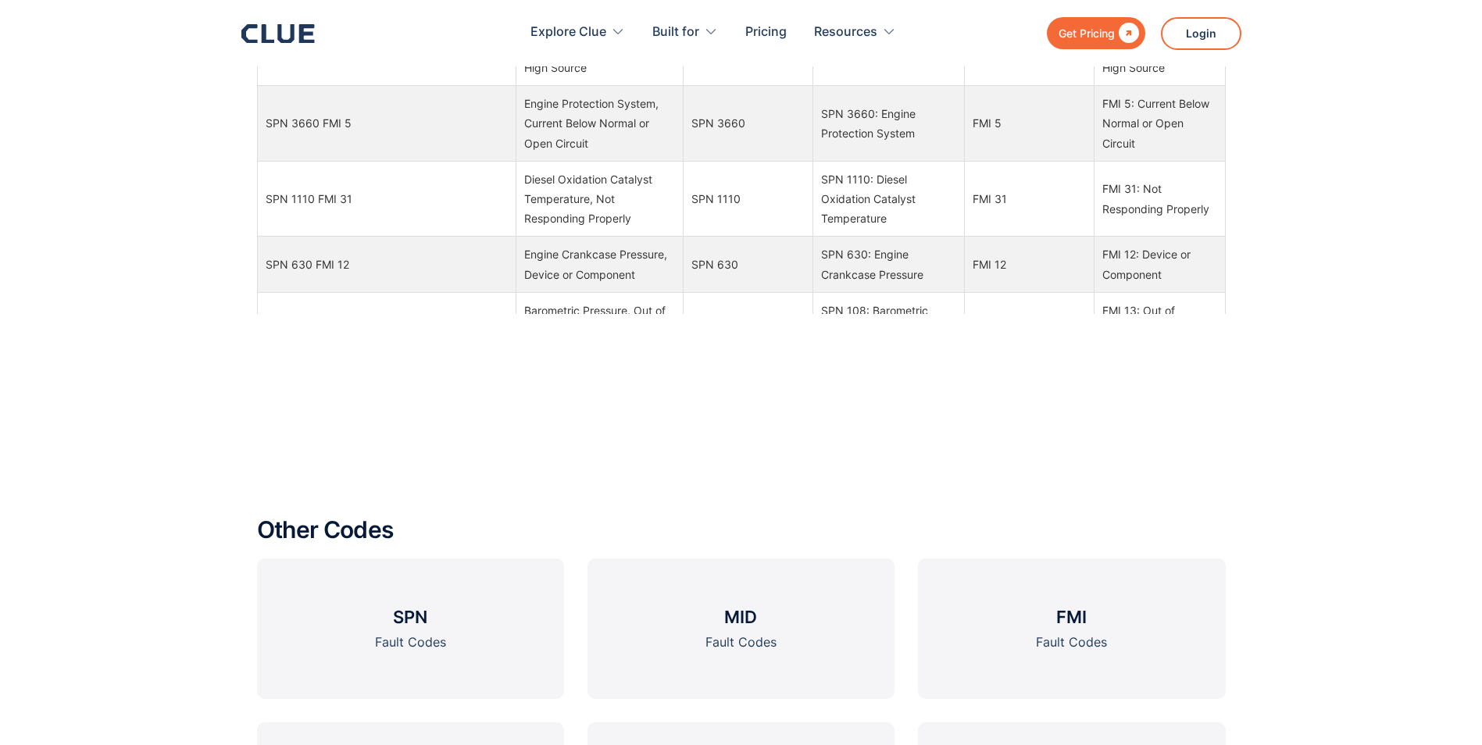
scroll to position [4400, 0]
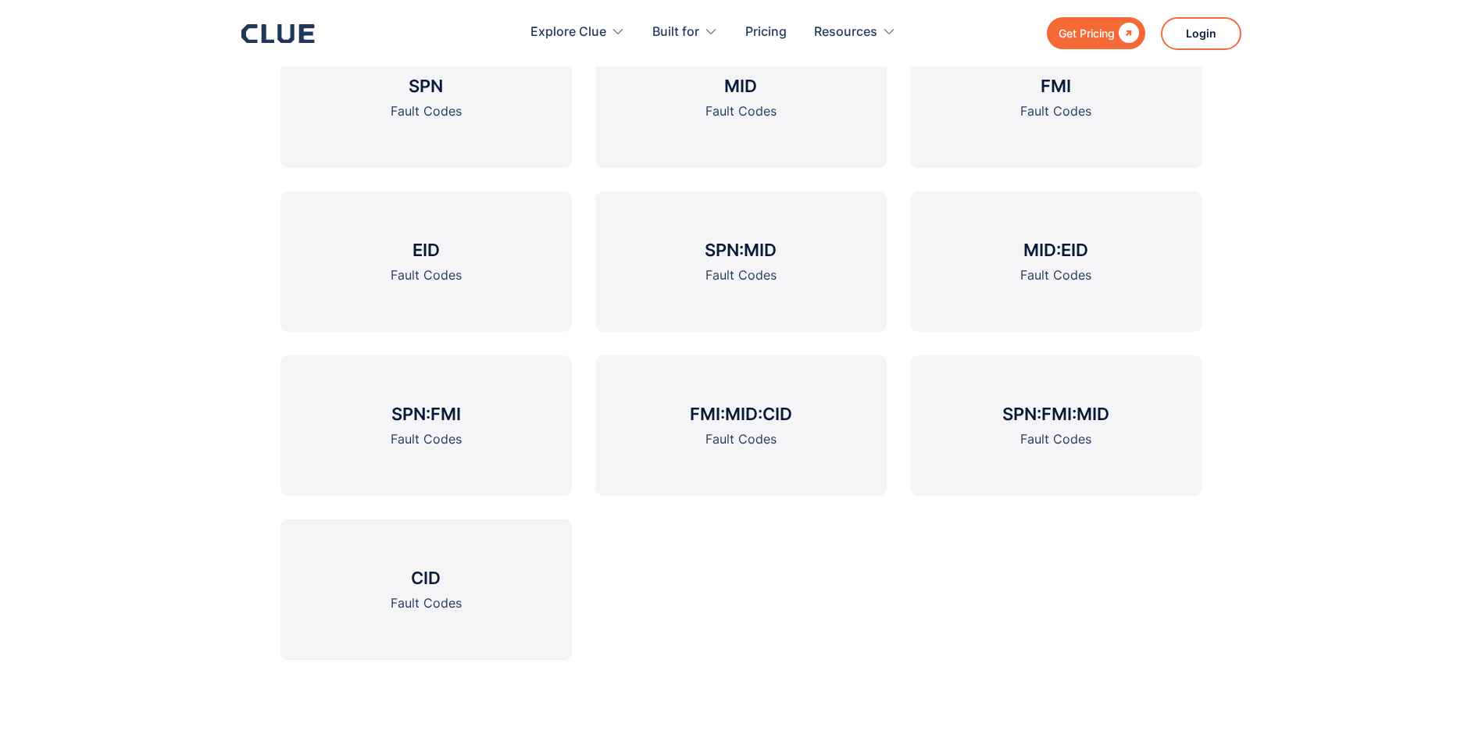
scroll to position [1215, 0]
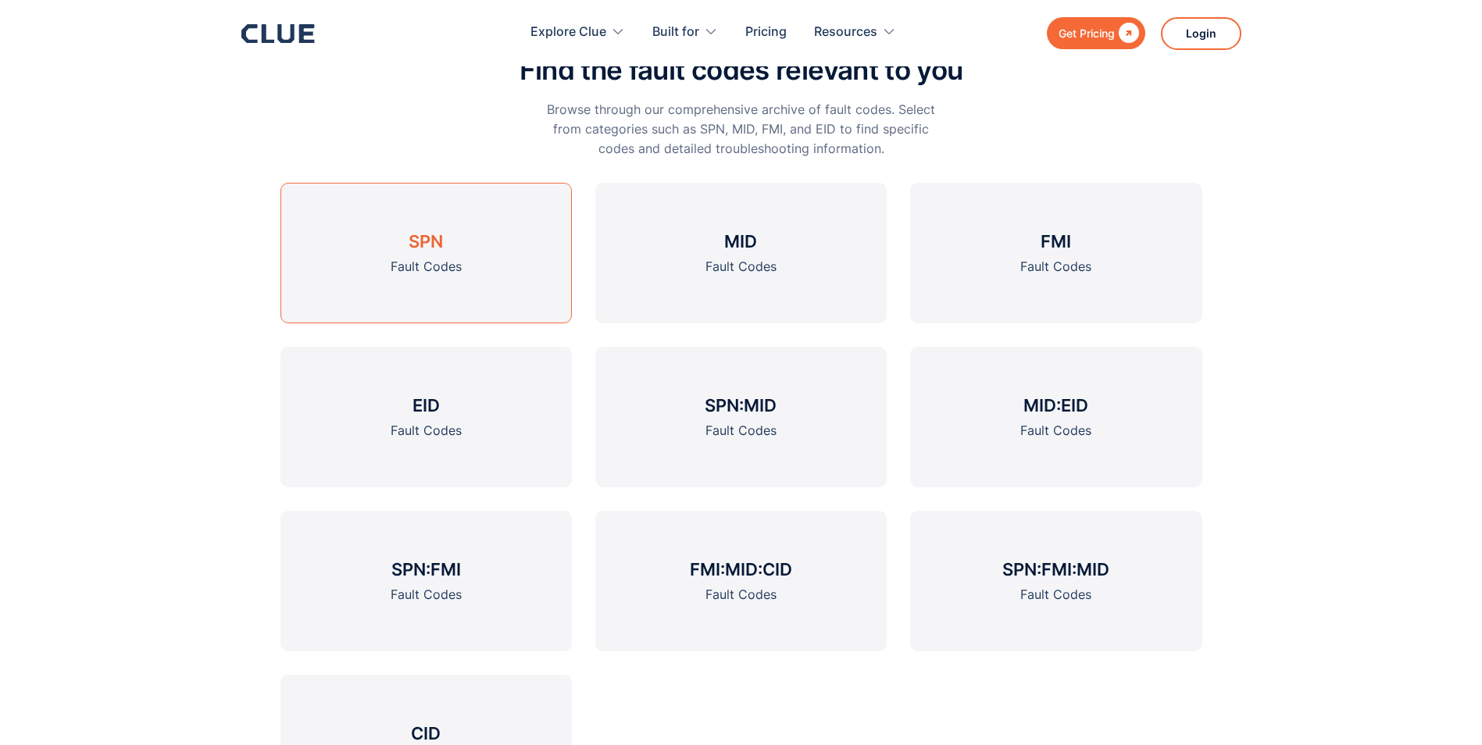
click at [437, 235] on h3 "SPN" at bounding box center [425, 241] width 34 height 23
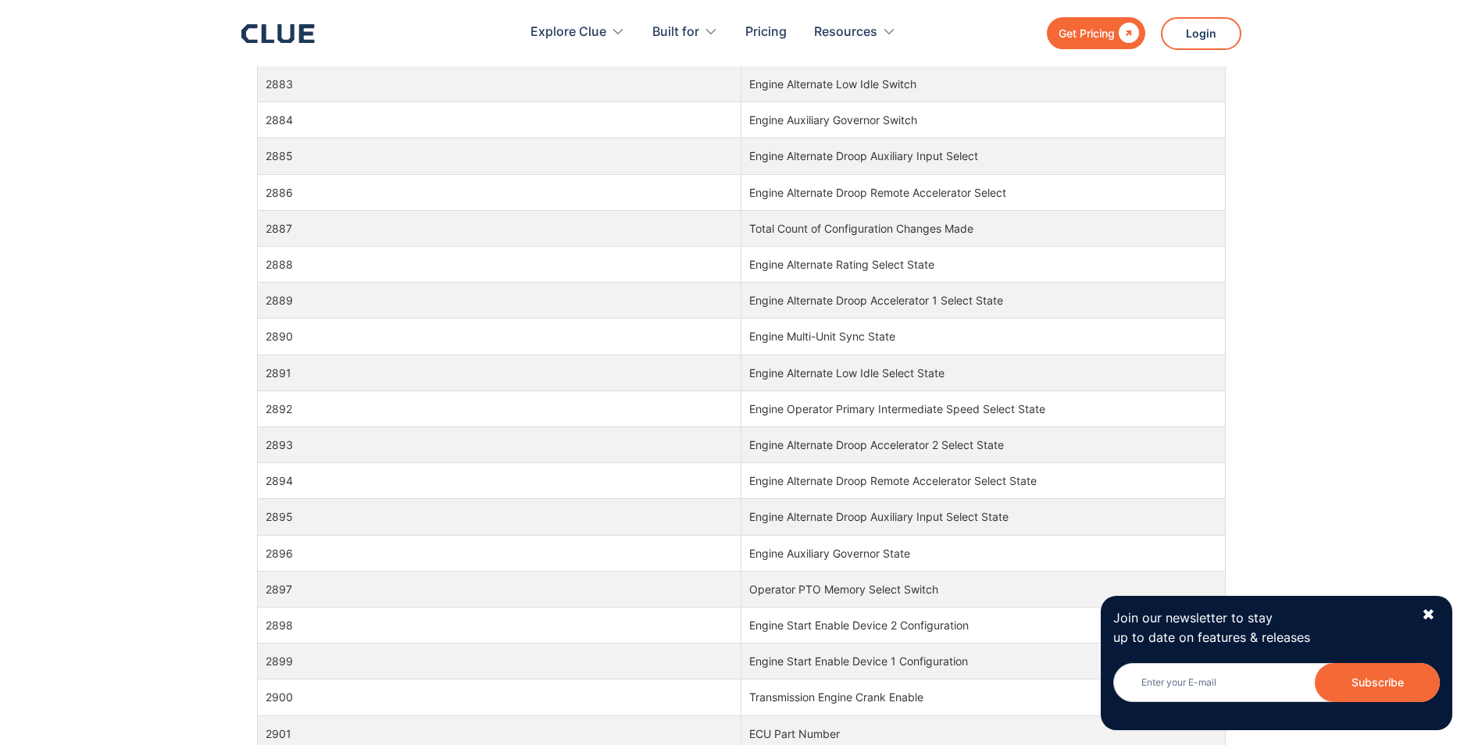
scroll to position [91758, 0]
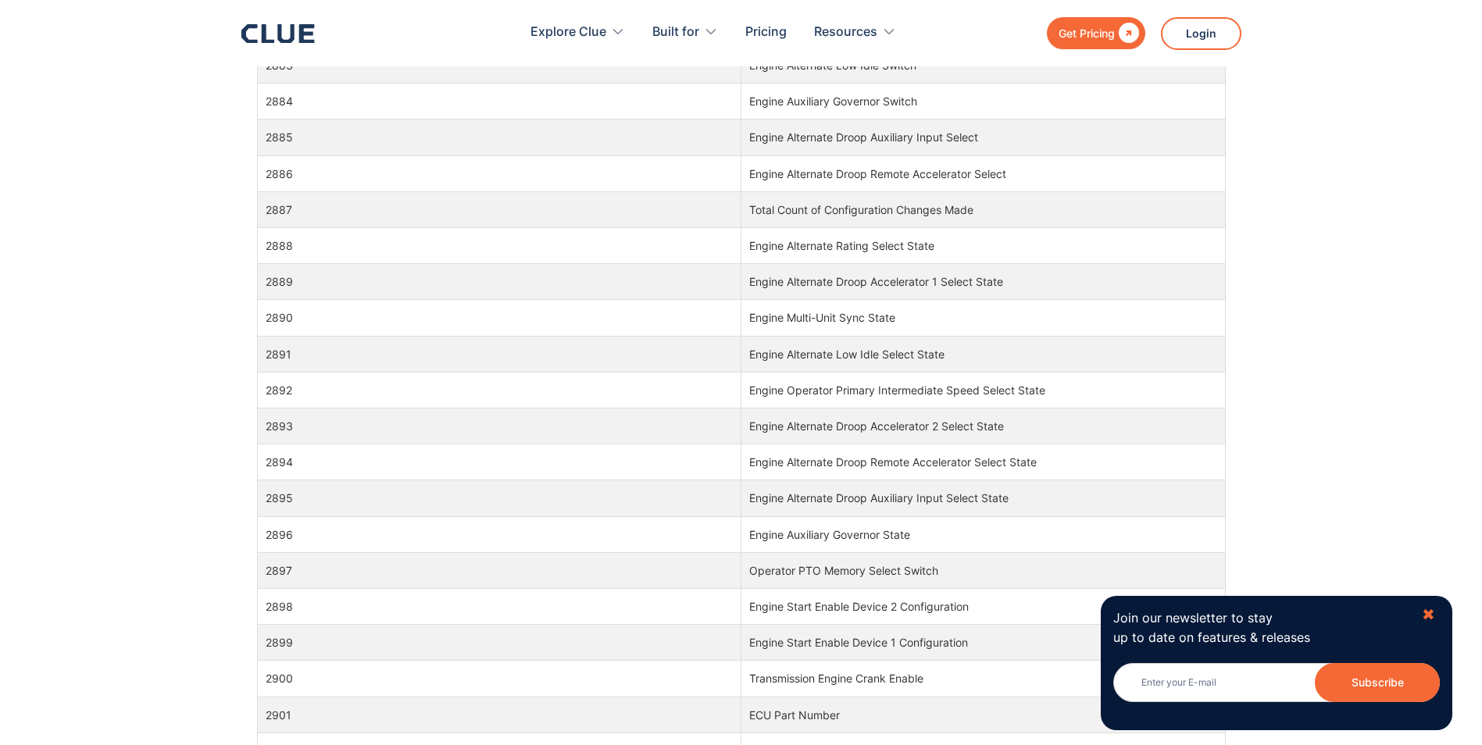
click at [1432, 615] on div "✖" at bounding box center [1427, 615] width 13 height 20
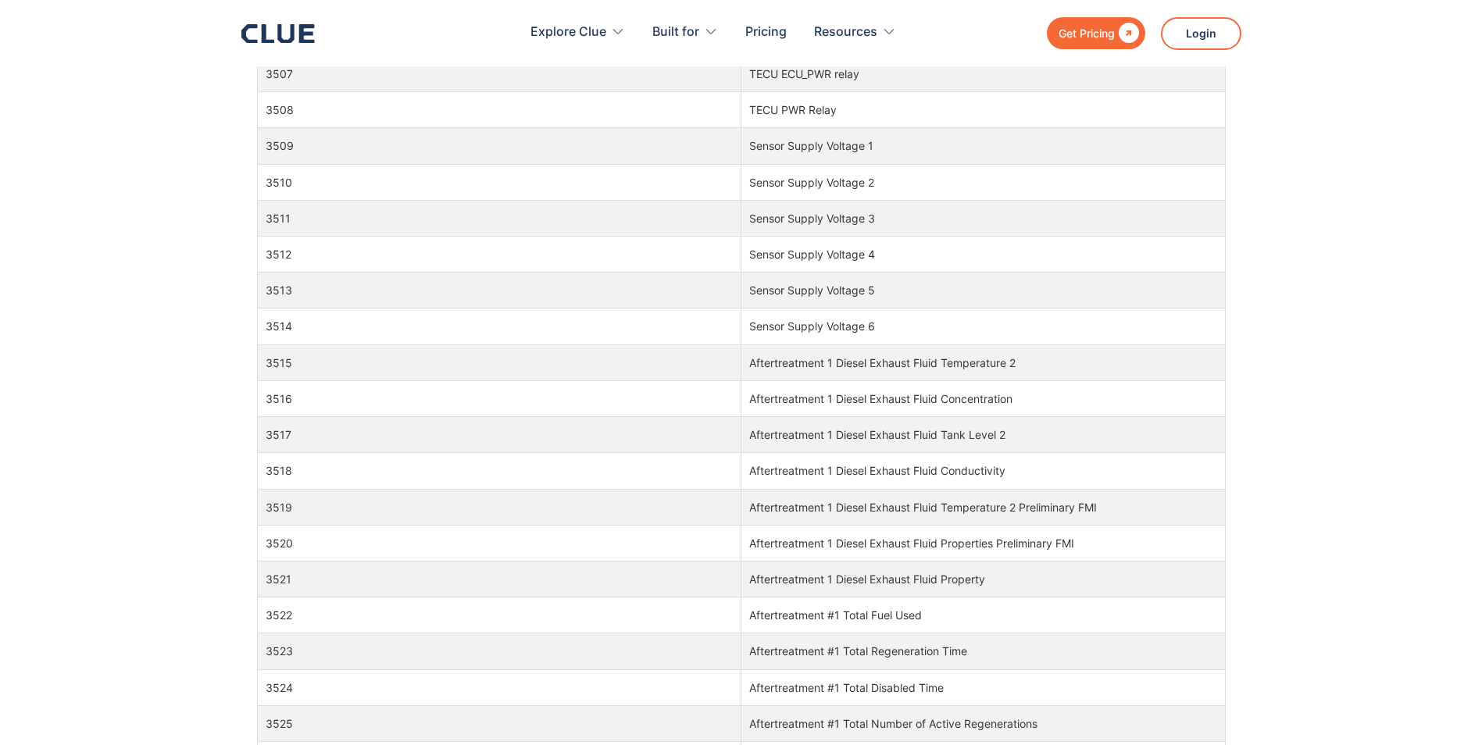
scroll to position [113243, 0]
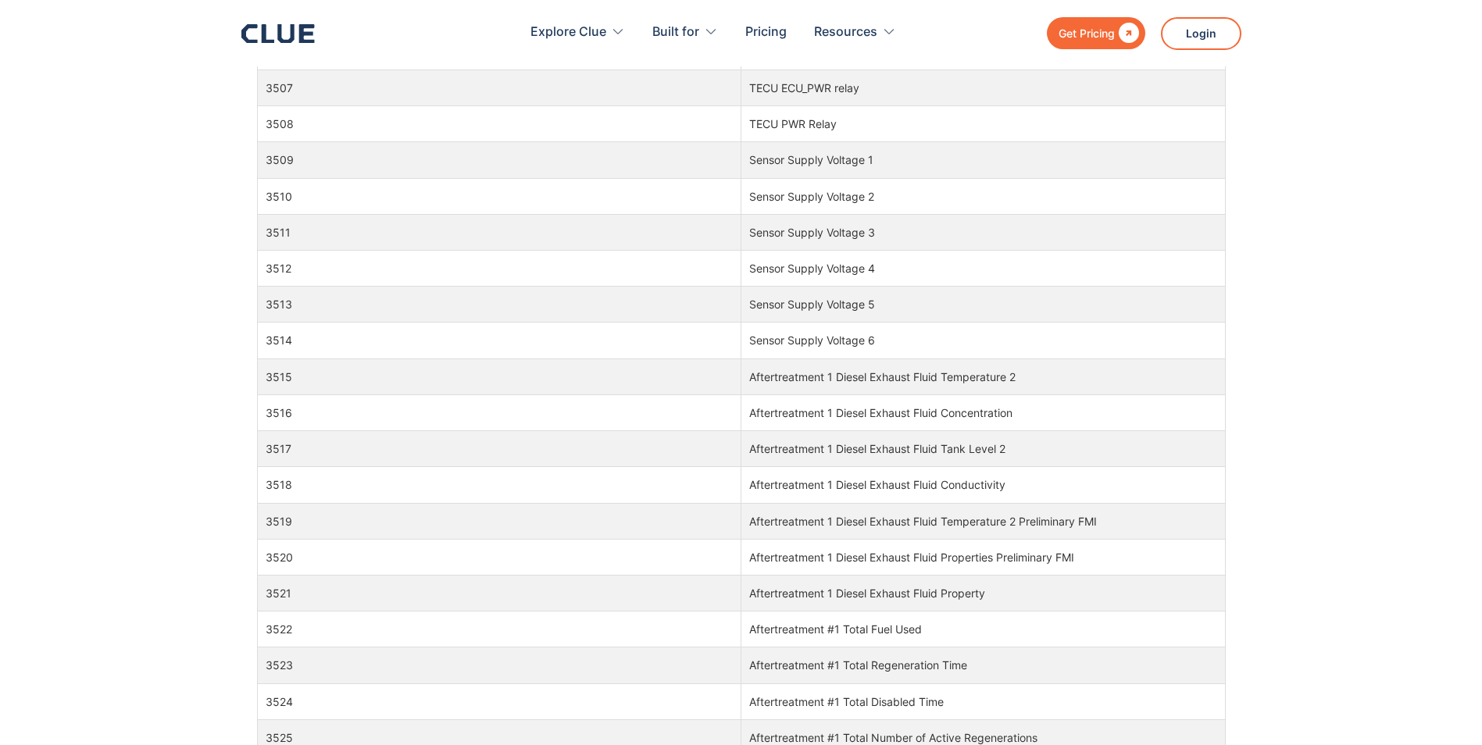
click at [269, 416] on td "3516" at bounding box center [499, 412] width 484 height 36
click at [807, 416] on td "Aftertreatment 1 Diesel Exhaust Fluid Concentration" at bounding box center [983, 412] width 484 height 36
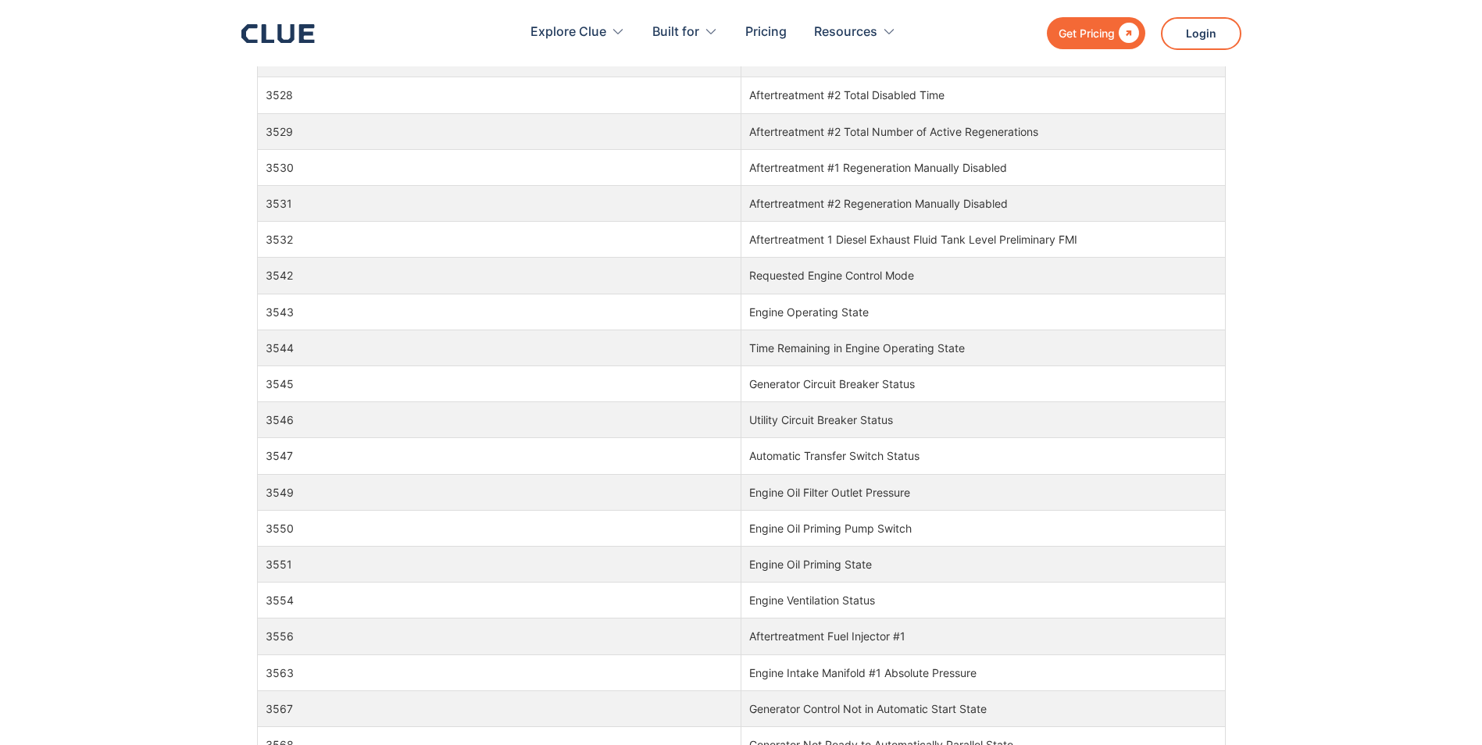
scroll to position [113790, 0]
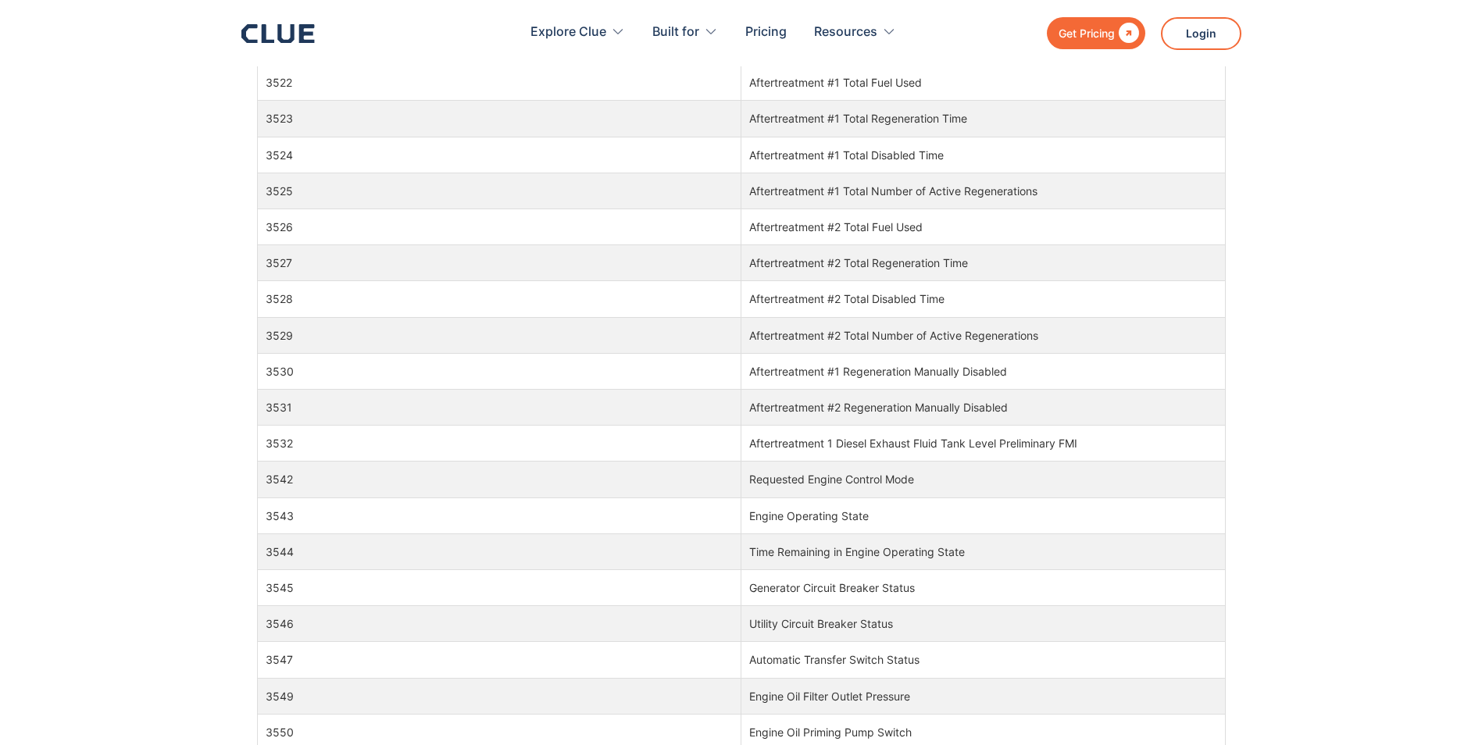
drag, startPoint x: 508, startPoint y: 262, endPoint x: 500, endPoint y: 250, distance: 14.1
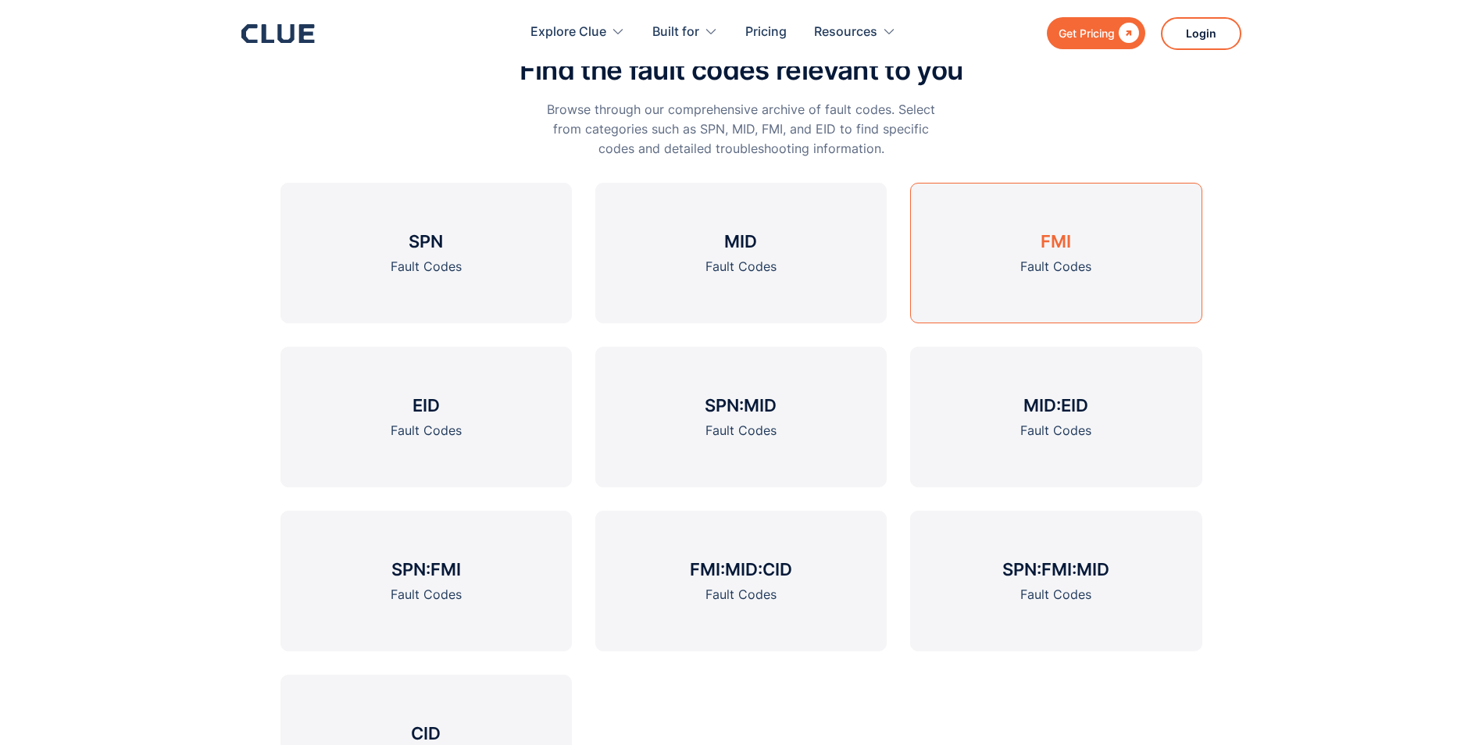
click at [1058, 257] on div "Fault Codes" at bounding box center [1055, 267] width 71 height 20
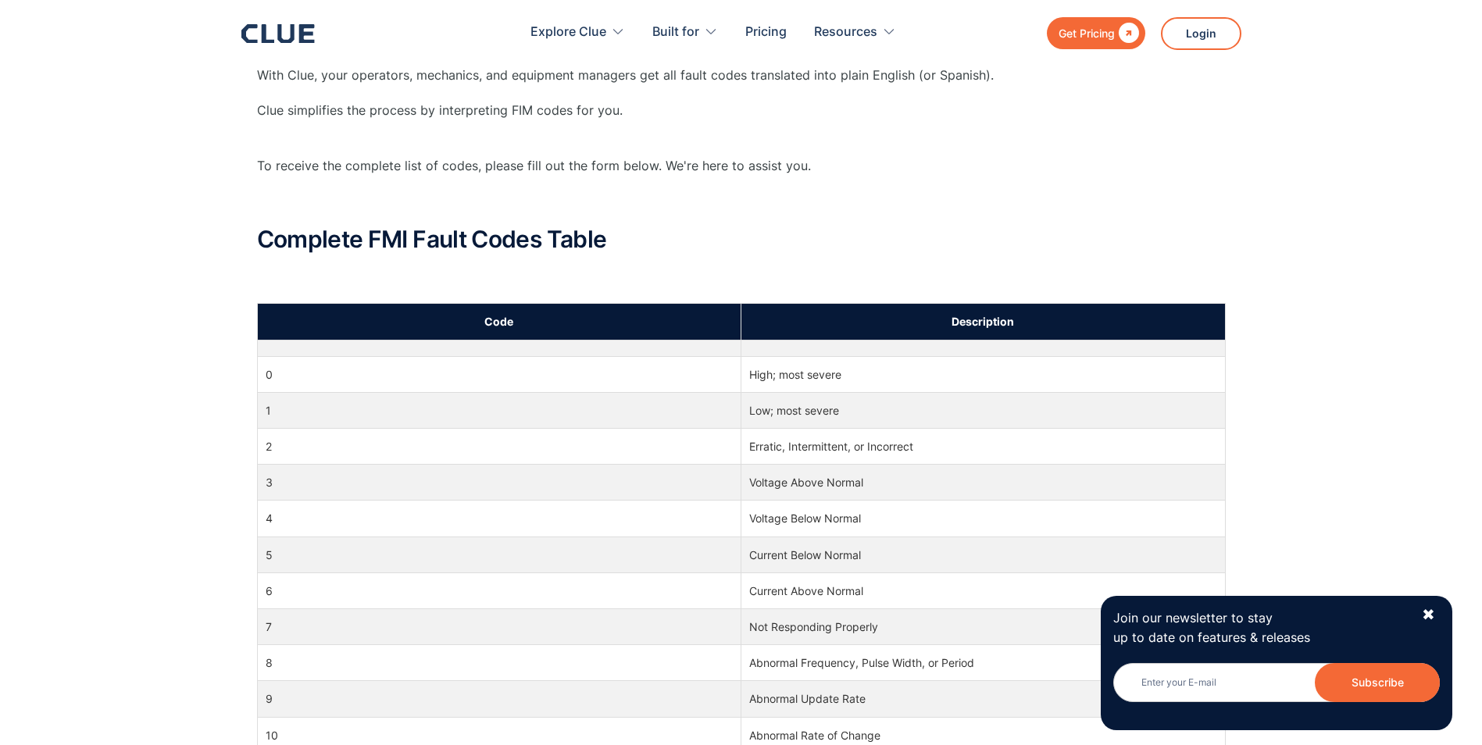
scroll to position [547, 0]
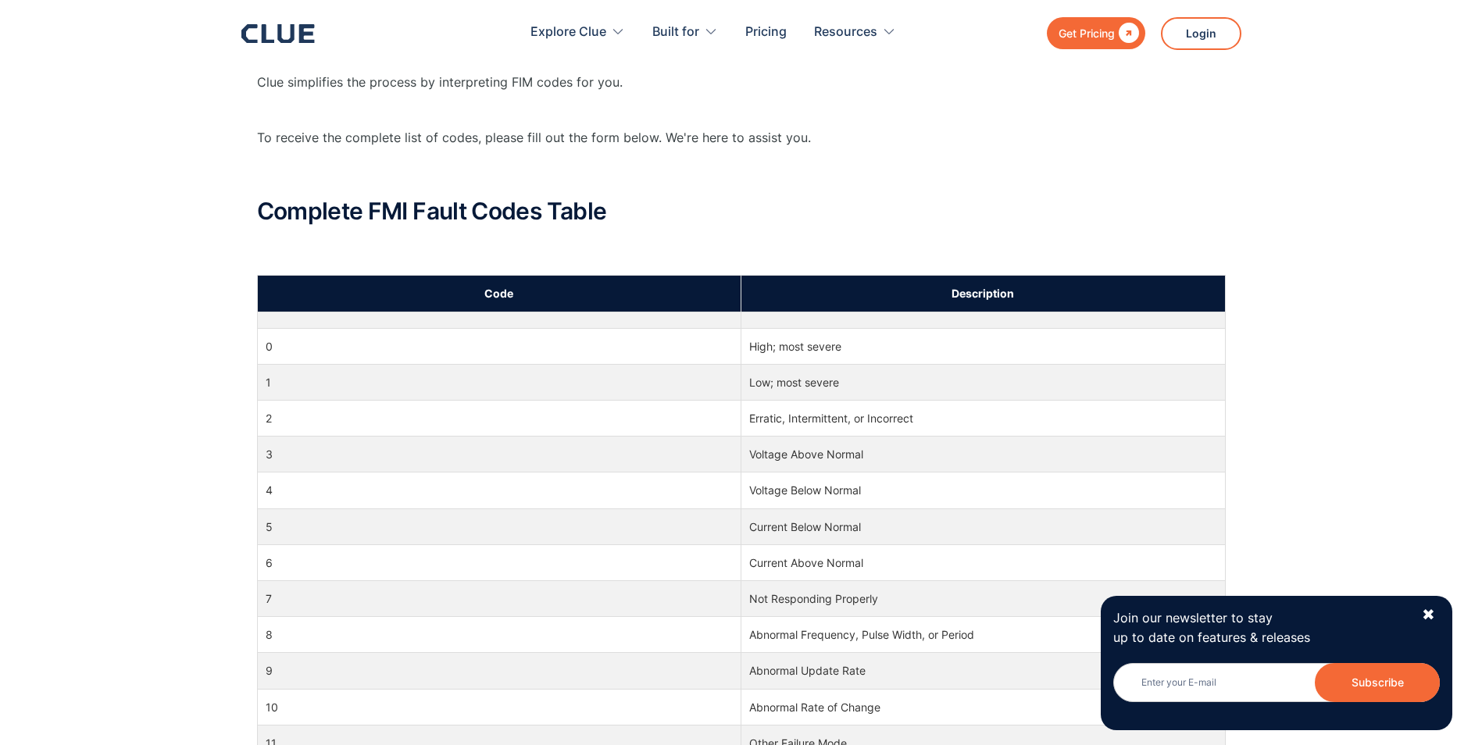
click at [1430, 620] on div "✖" at bounding box center [1427, 615] width 13 height 20
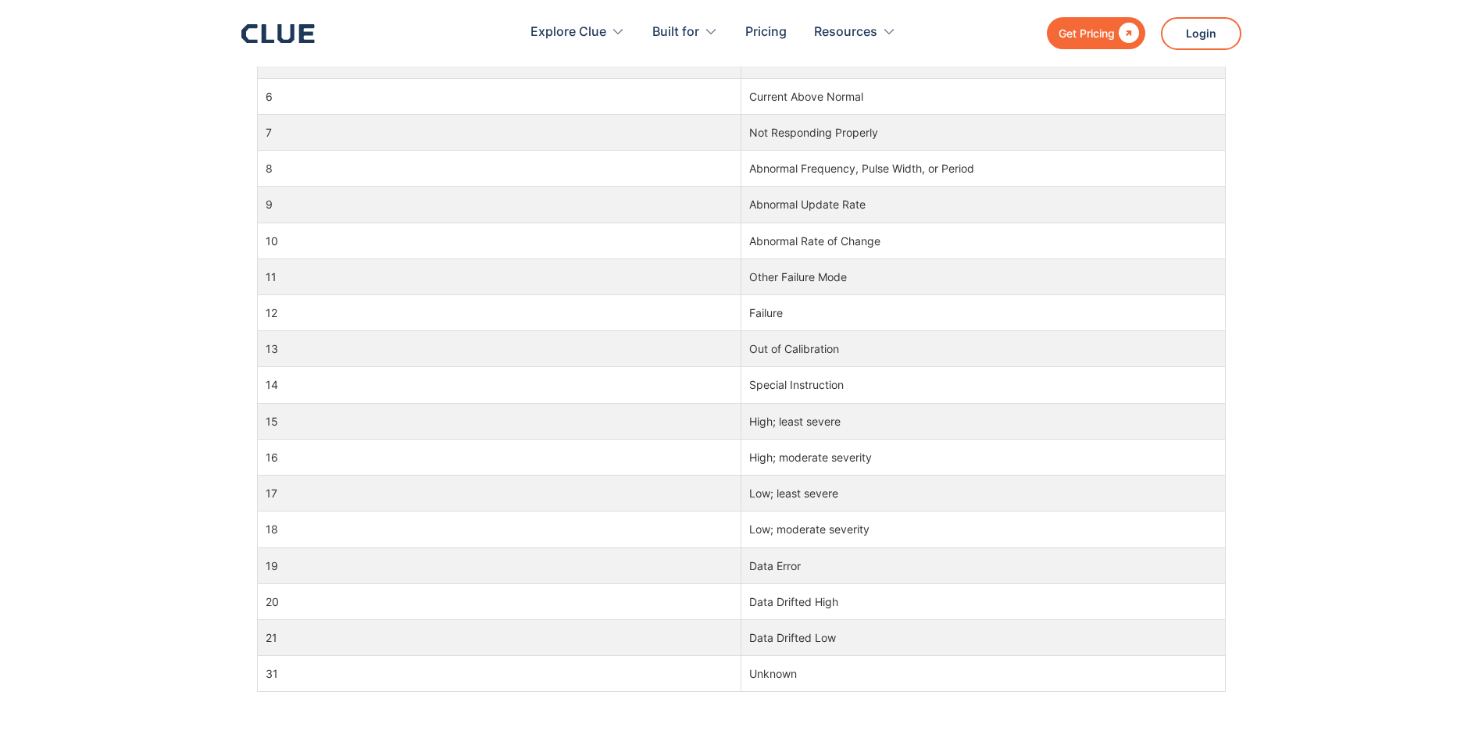
scroll to position [1015, 0]
